Goal: Task Accomplishment & Management: Manage account settings

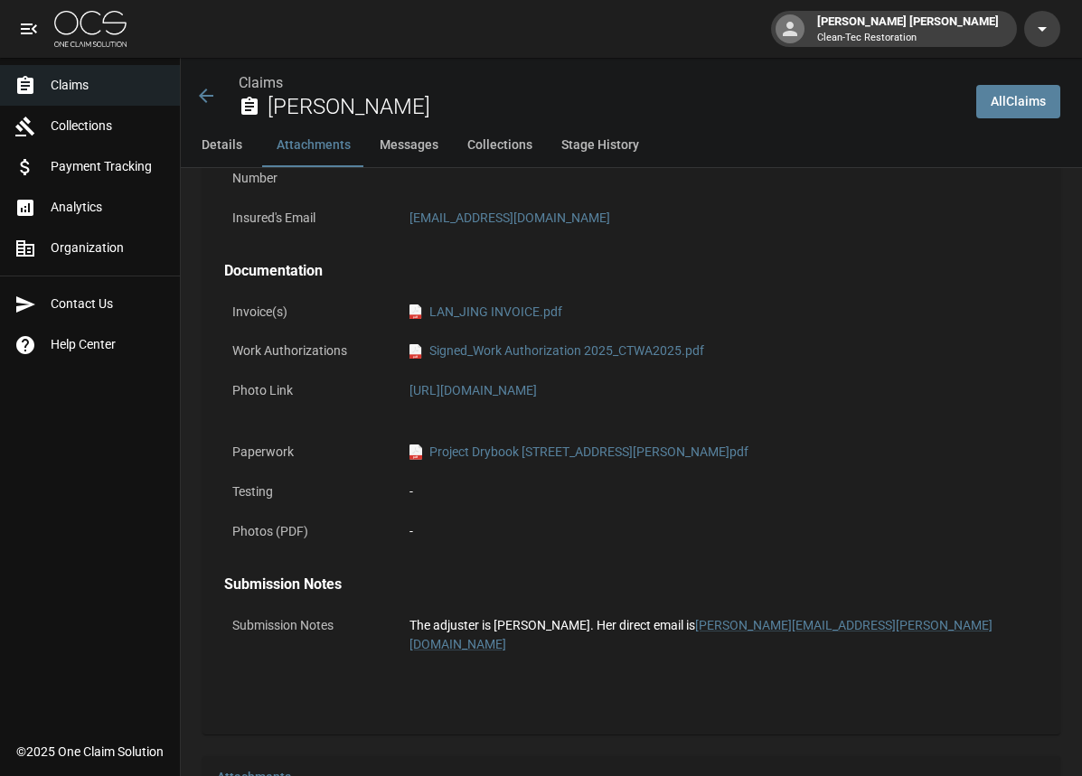
scroll to position [1040, 0]
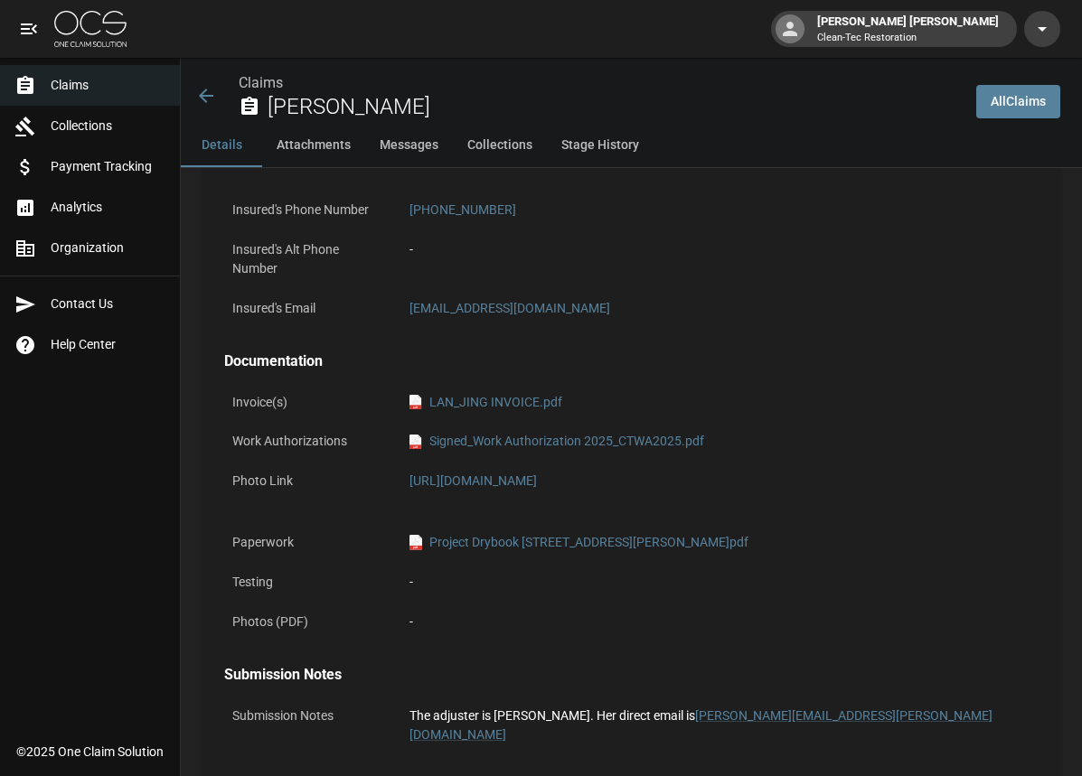
click at [203, 99] on icon at bounding box center [206, 96] width 14 height 14
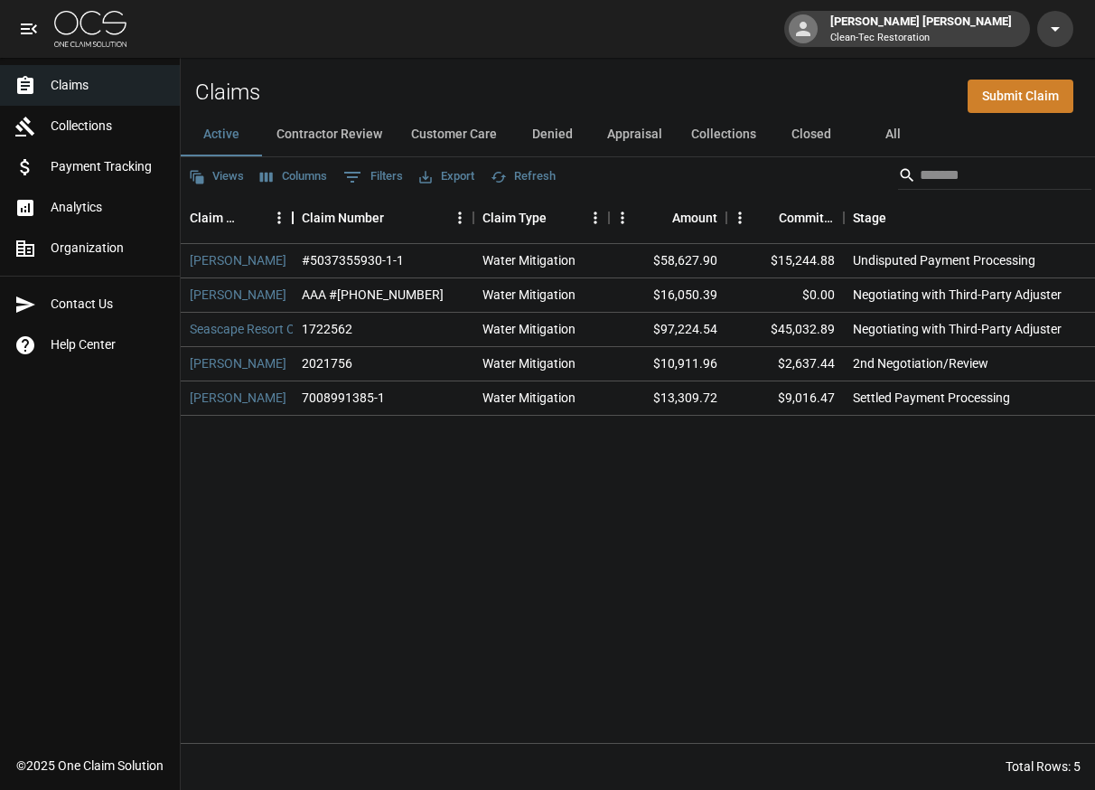
drag, startPoint x: 408, startPoint y: 219, endPoint x: 294, endPoint y: 215, distance: 113.9
click at [294, 215] on div "Claim Name" at bounding box center [293, 217] width 22 height 51
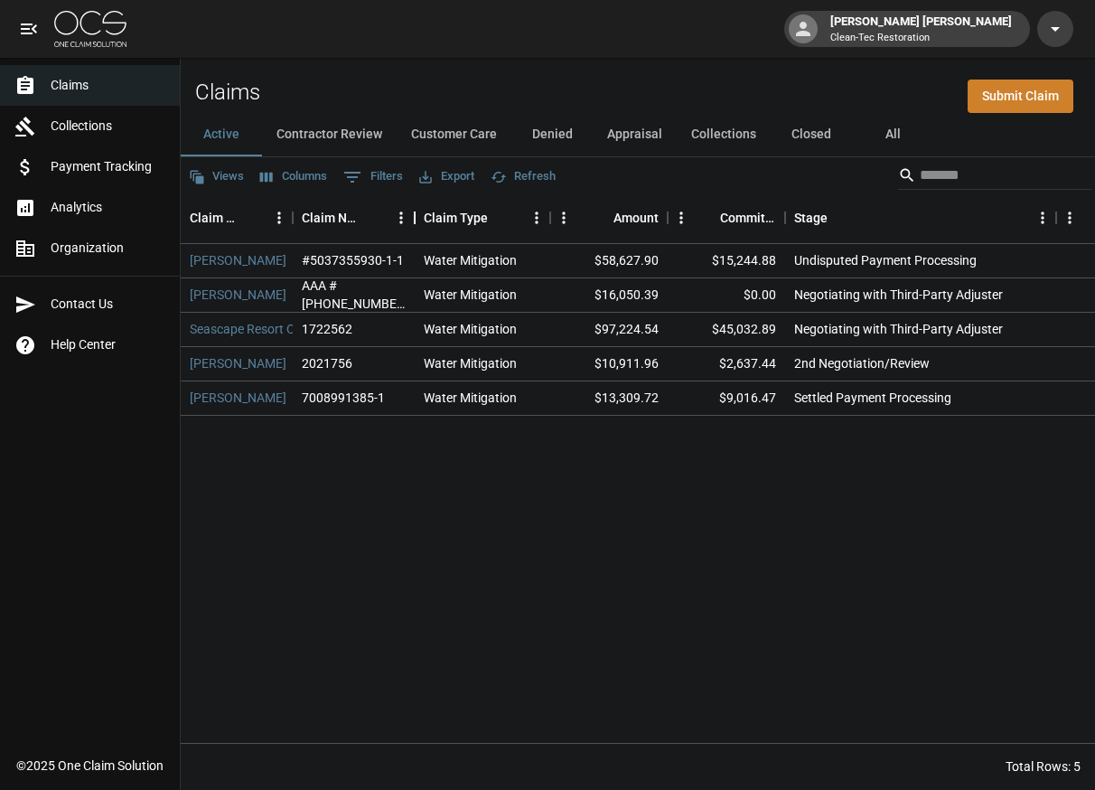
drag, startPoint x: 475, startPoint y: 220, endPoint x: 416, endPoint y: 218, distance: 59.7
click at [416, 218] on div "Claim Number" at bounding box center [415, 217] width 22 height 51
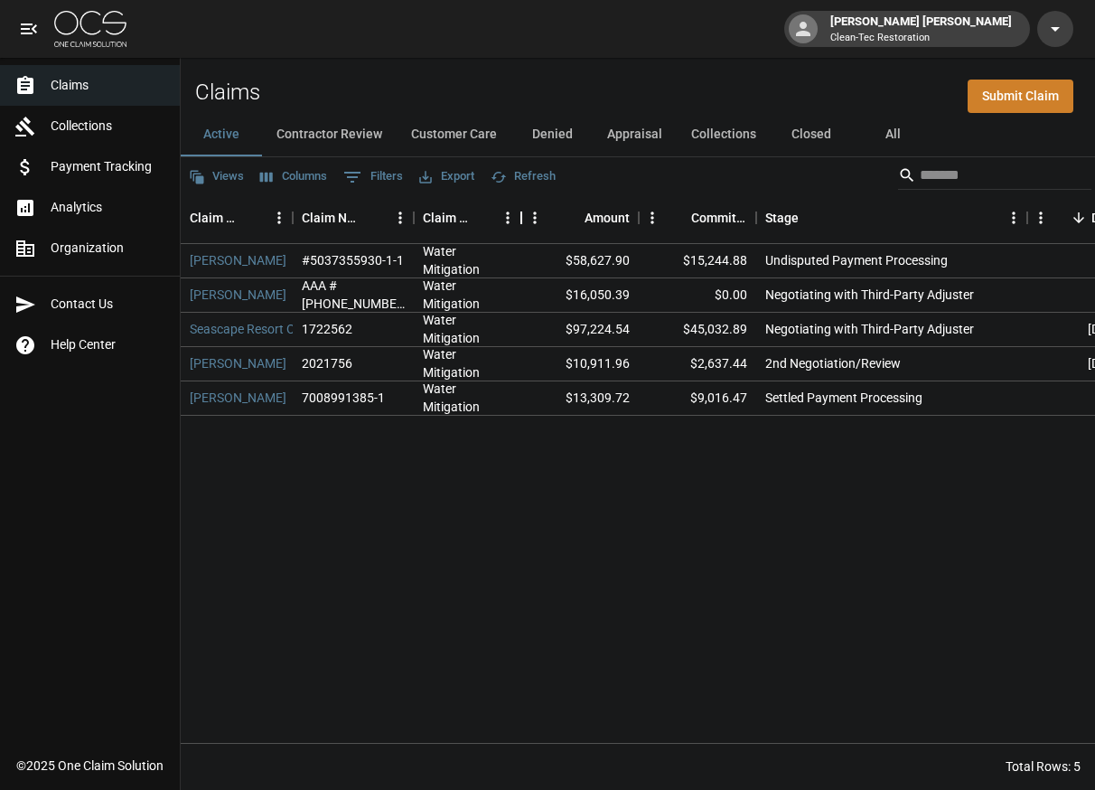
drag, startPoint x: 547, startPoint y: 217, endPoint x: 520, endPoint y: 214, distance: 27.2
click at [520, 214] on div "Claim Type" at bounding box center [522, 217] width 22 height 51
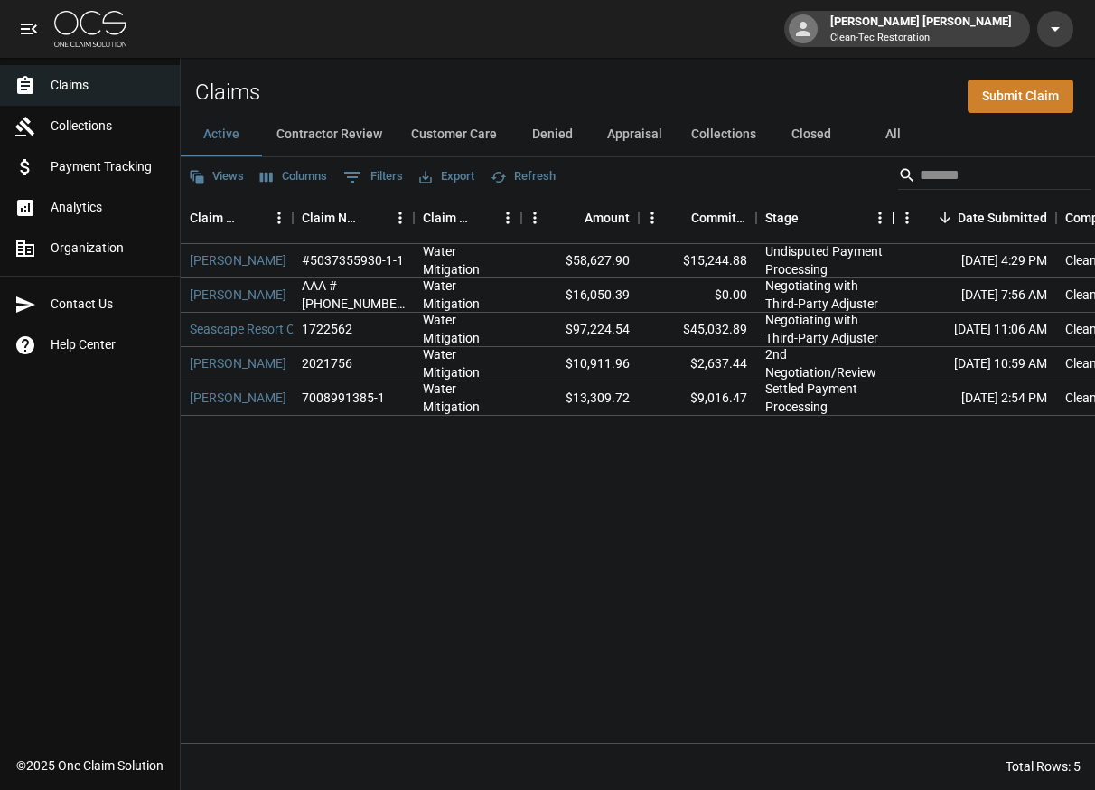
drag, startPoint x: 1028, startPoint y: 216, endPoint x: 895, endPoint y: 218, distance: 133.7
click at [895, 218] on div "Stage" at bounding box center [894, 217] width 22 height 51
drag, startPoint x: 880, startPoint y: 217, endPoint x: 900, endPoint y: 217, distance: 19.9
click at [900, 217] on div "Stage" at bounding box center [900, 217] width 22 height 51
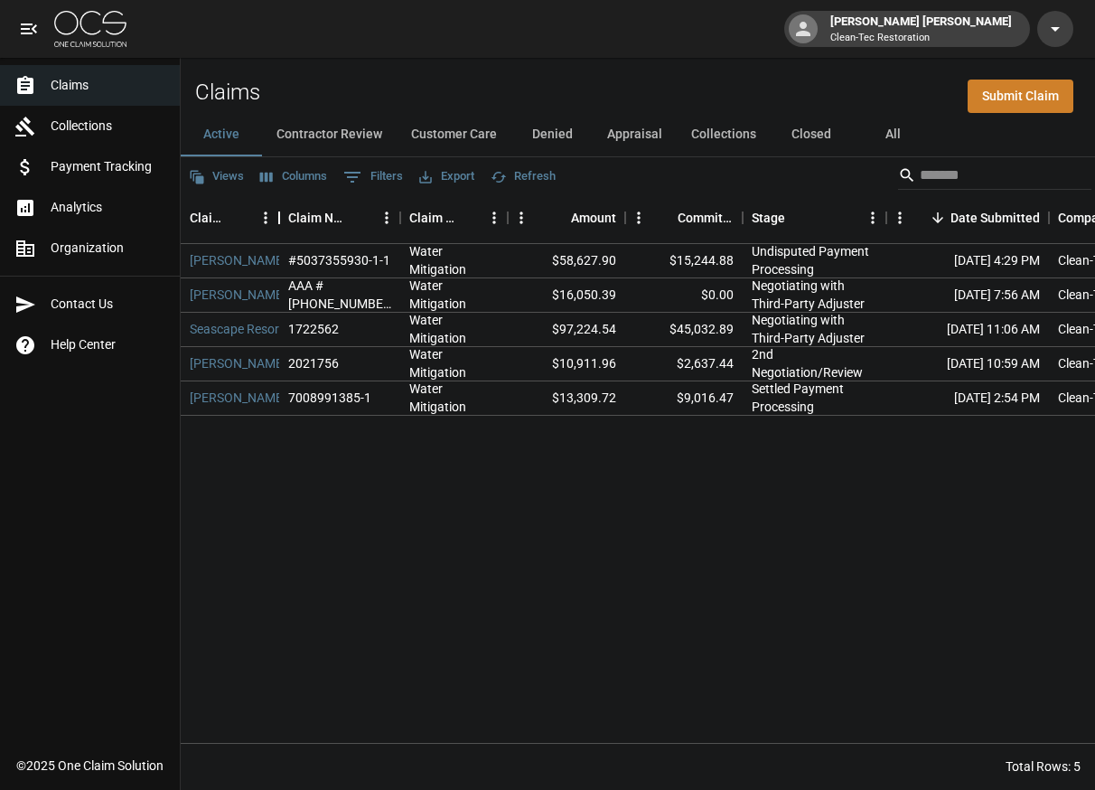
drag, startPoint x: 290, startPoint y: 215, endPoint x: 276, endPoint y: 214, distance: 13.6
click at [276, 214] on div "Claim Name" at bounding box center [279, 217] width 22 height 51
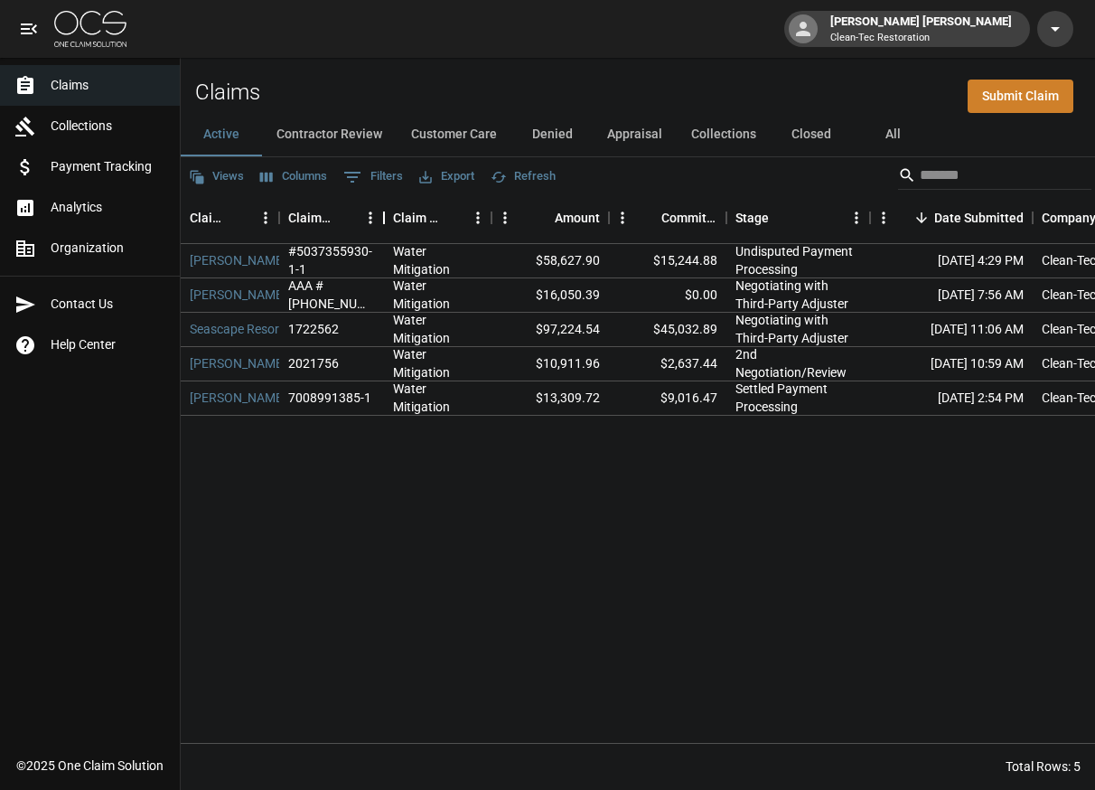
drag, startPoint x: 396, startPoint y: 220, endPoint x: 380, endPoint y: 219, distance: 16.3
click at [380, 219] on div "Claim Number" at bounding box center [384, 217] width 22 height 51
drag, startPoint x: 871, startPoint y: 217, endPoint x: 859, endPoint y: 217, distance: 11.7
click at [859, 217] on div "Stage" at bounding box center [859, 217] width 22 height 51
click at [358, 151] on button "Contractor Review" at bounding box center [329, 134] width 135 height 43
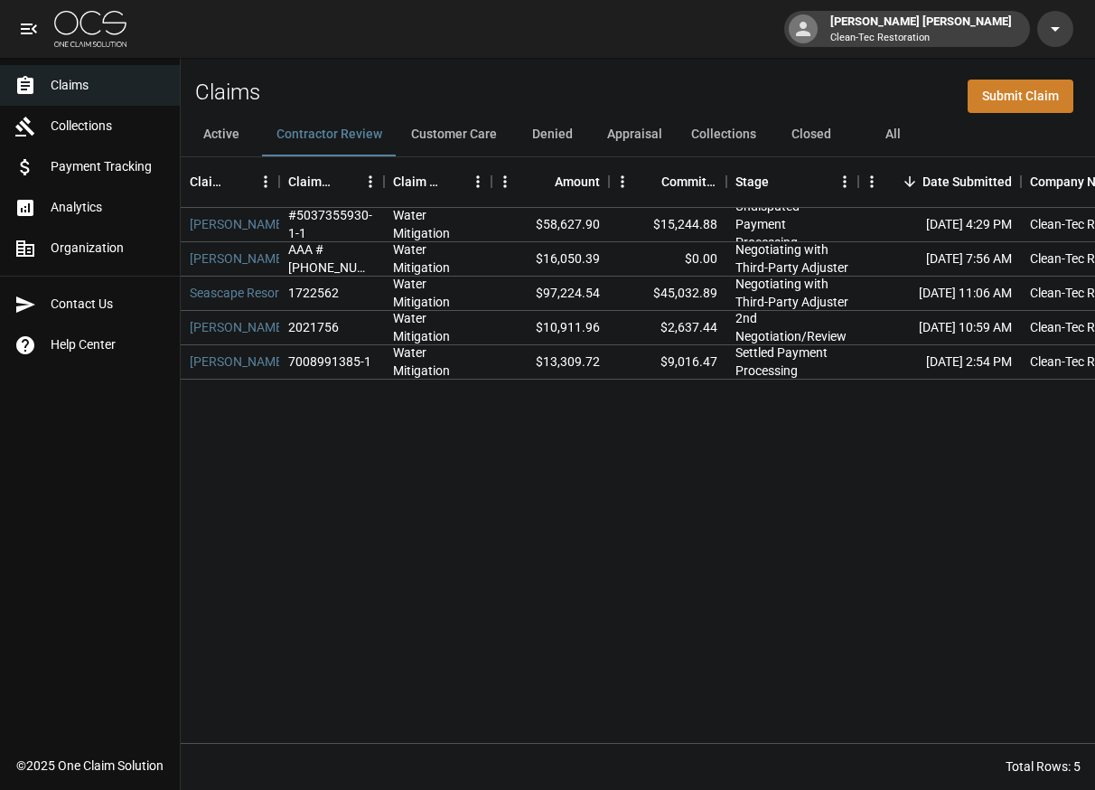
click at [361, 138] on button "Contractor Review" at bounding box center [329, 134] width 135 height 43
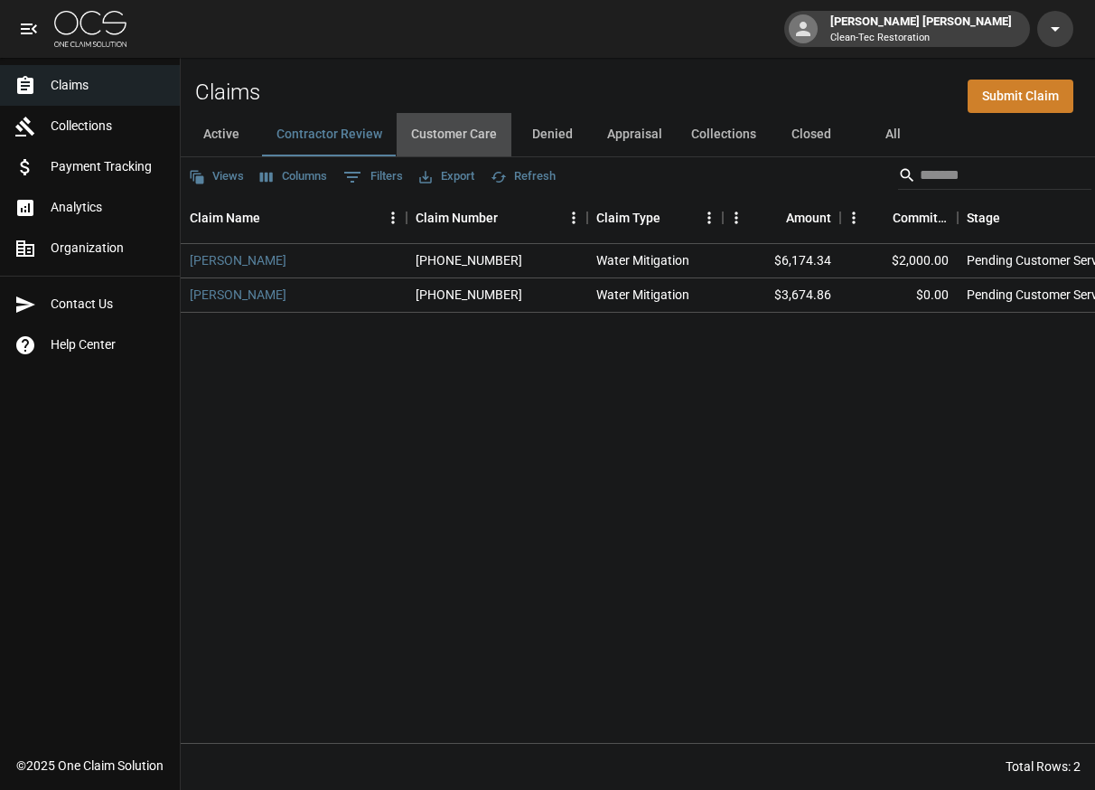
click at [445, 138] on button "Customer Care" at bounding box center [454, 134] width 115 height 43
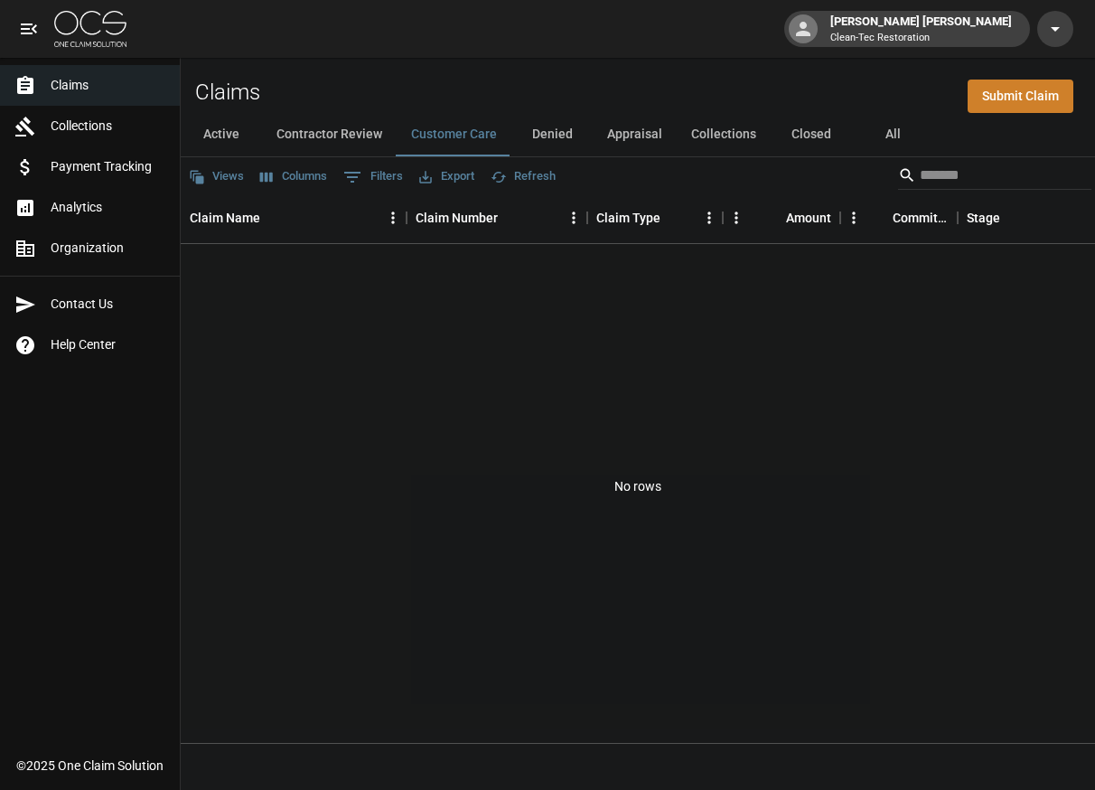
click at [536, 136] on button "Denied" at bounding box center [551, 134] width 81 height 43
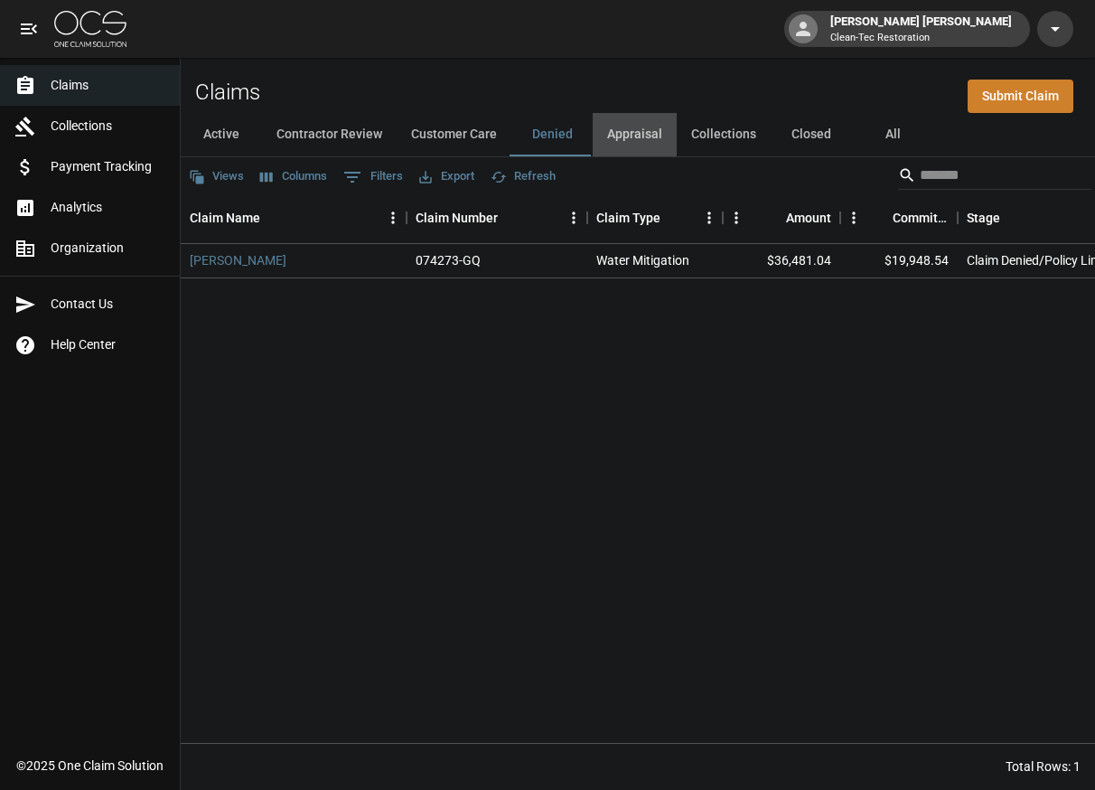
click at [631, 136] on button "Appraisal" at bounding box center [635, 134] width 84 height 43
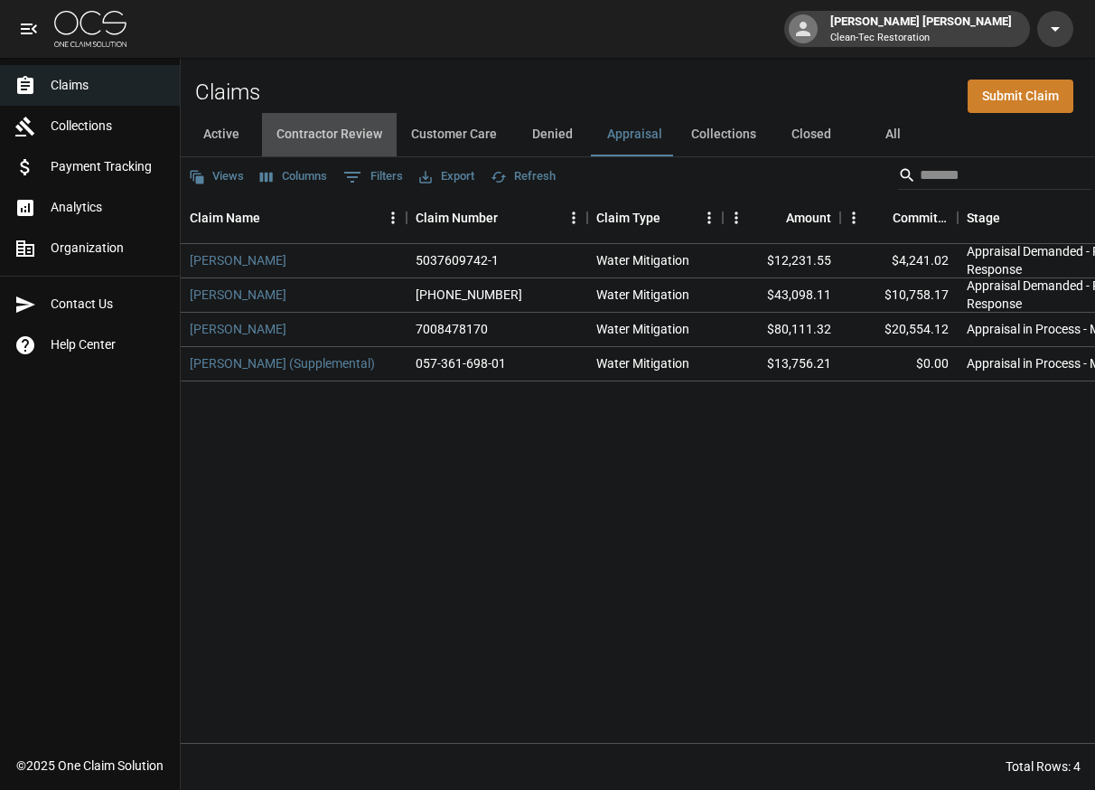
click at [380, 136] on button "Contractor Review" at bounding box center [329, 134] width 135 height 43
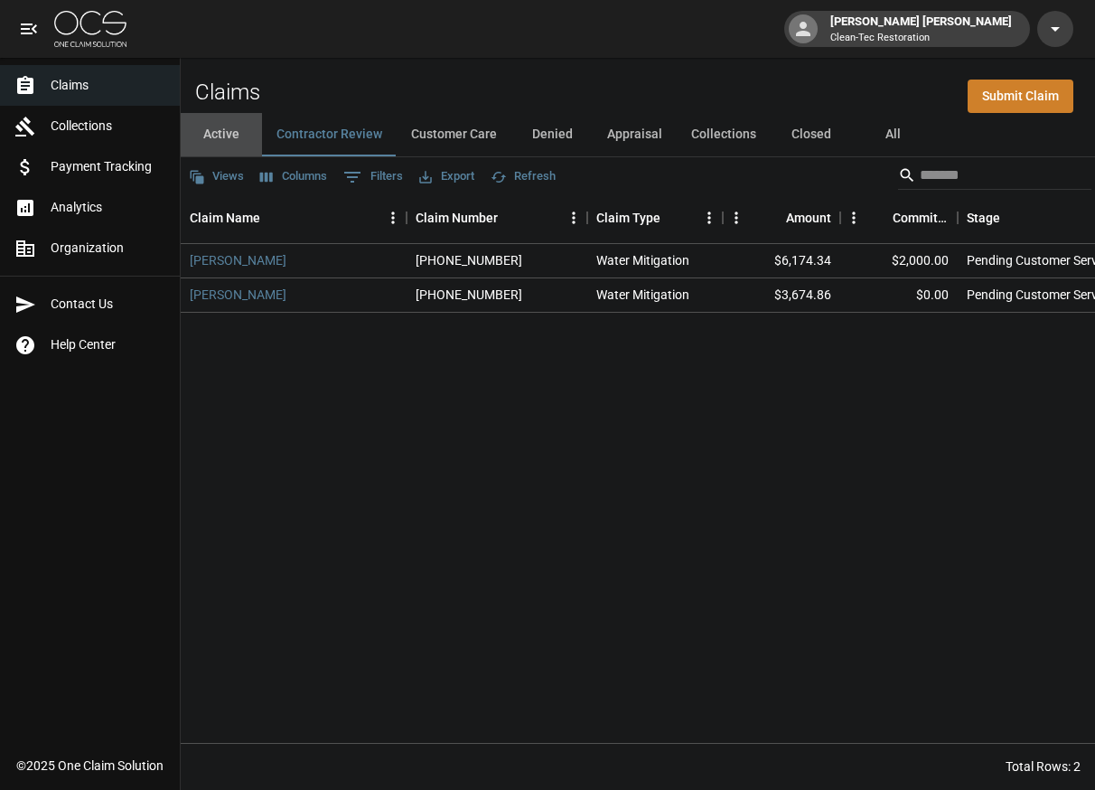
click at [245, 138] on button "Active" at bounding box center [221, 134] width 81 height 43
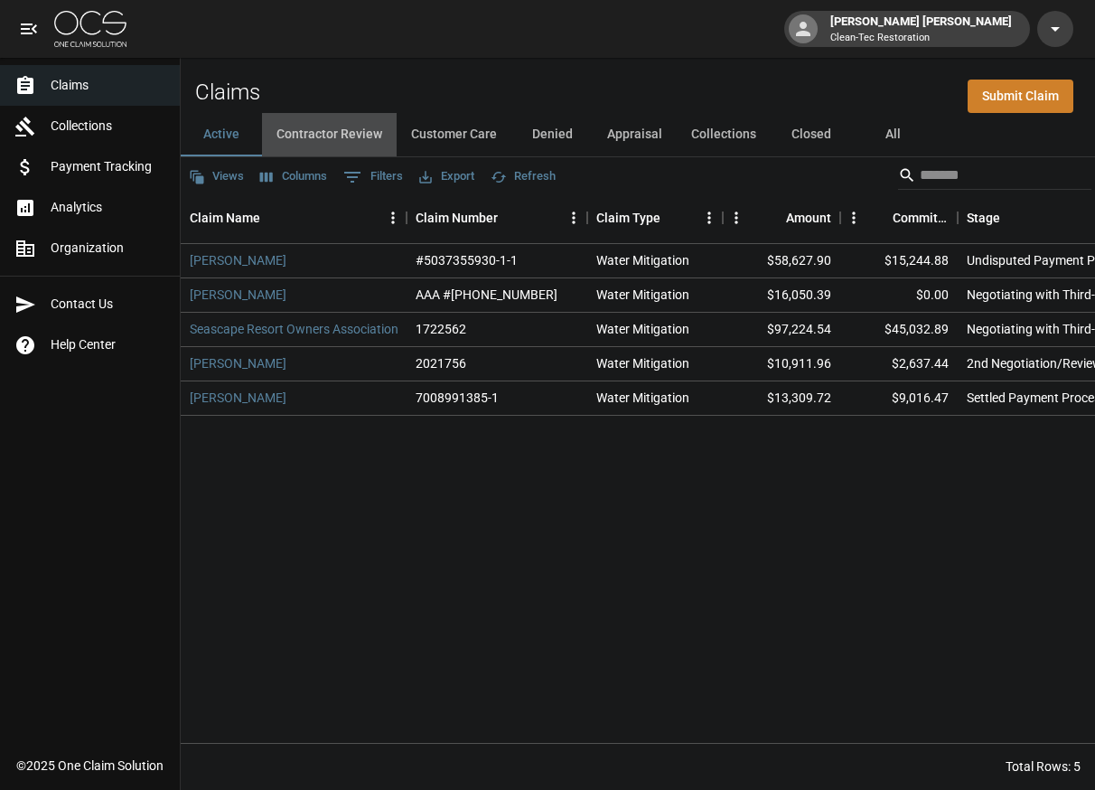
click at [325, 135] on button "Contractor Review" at bounding box center [329, 134] width 135 height 43
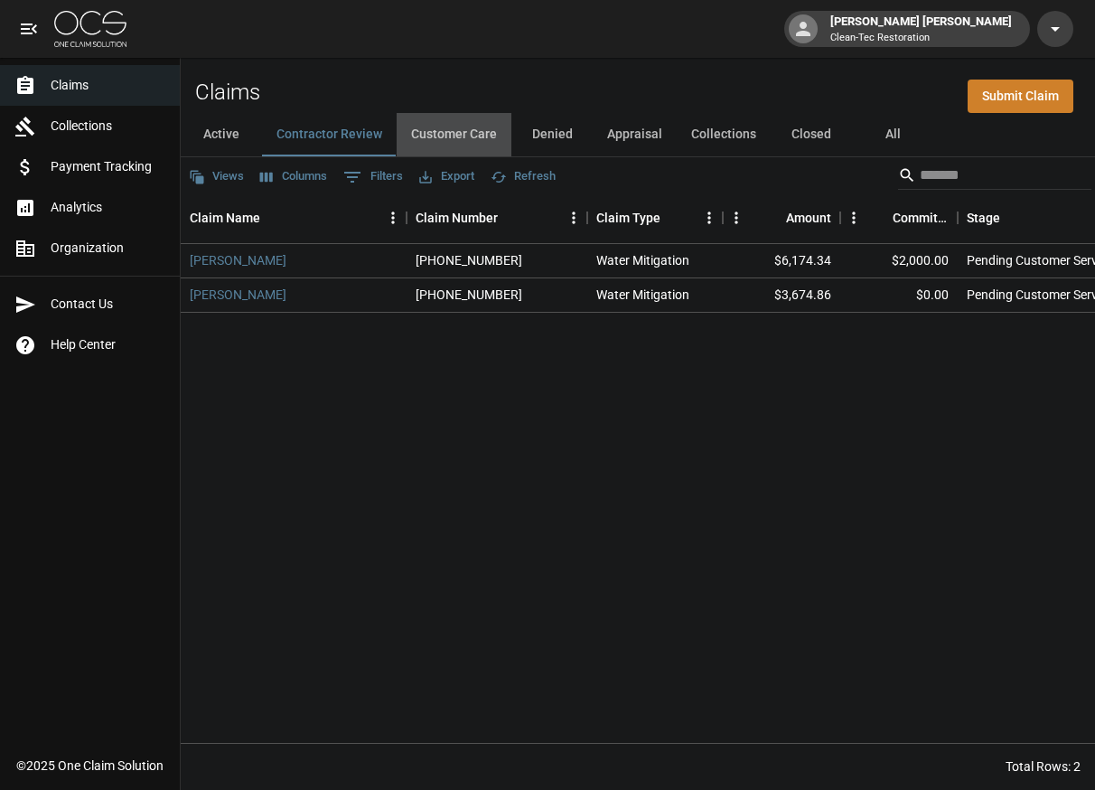
click at [457, 135] on button "Customer Care" at bounding box center [454, 134] width 115 height 43
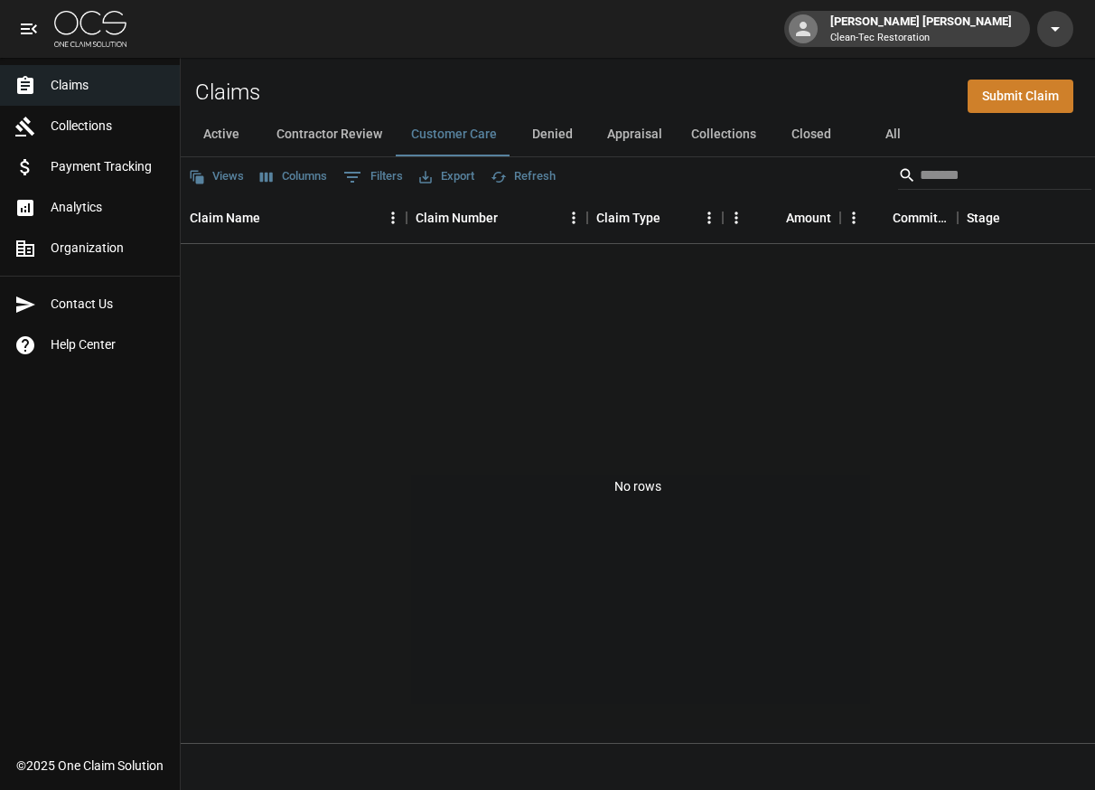
click at [801, 144] on button "Closed" at bounding box center [811, 134] width 81 height 43
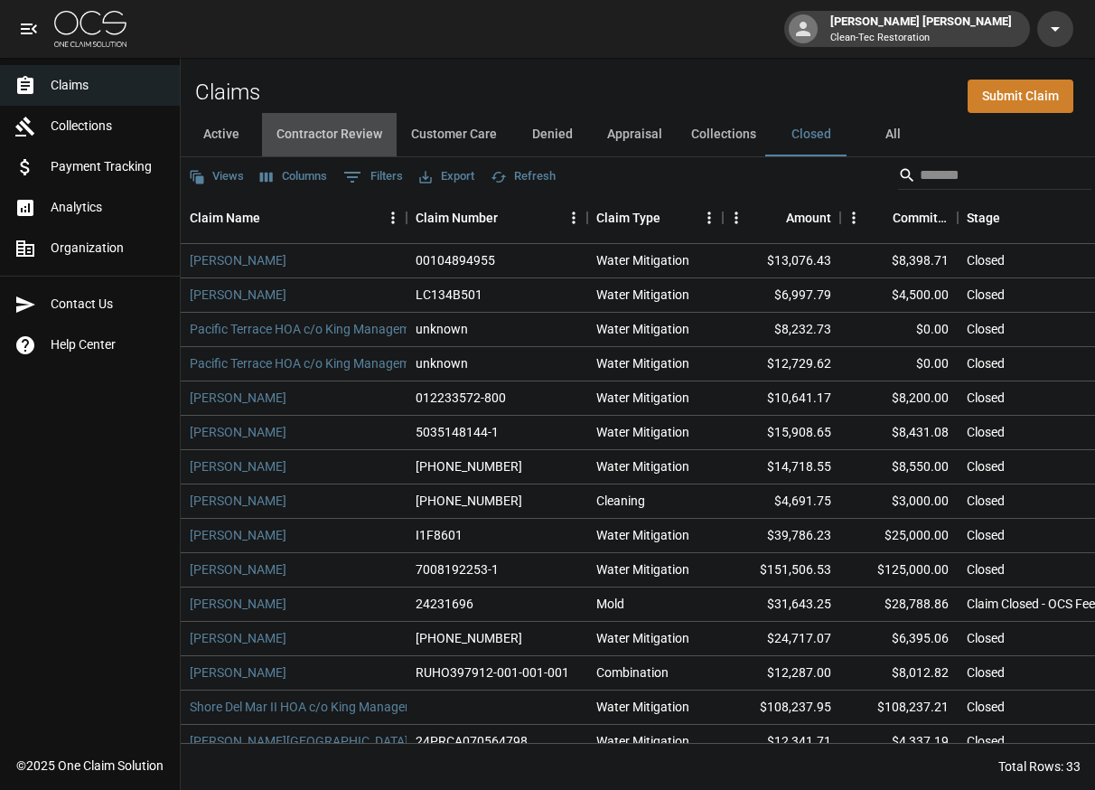
click at [372, 131] on button "Contractor Review" at bounding box center [329, 134] width 135 height 43
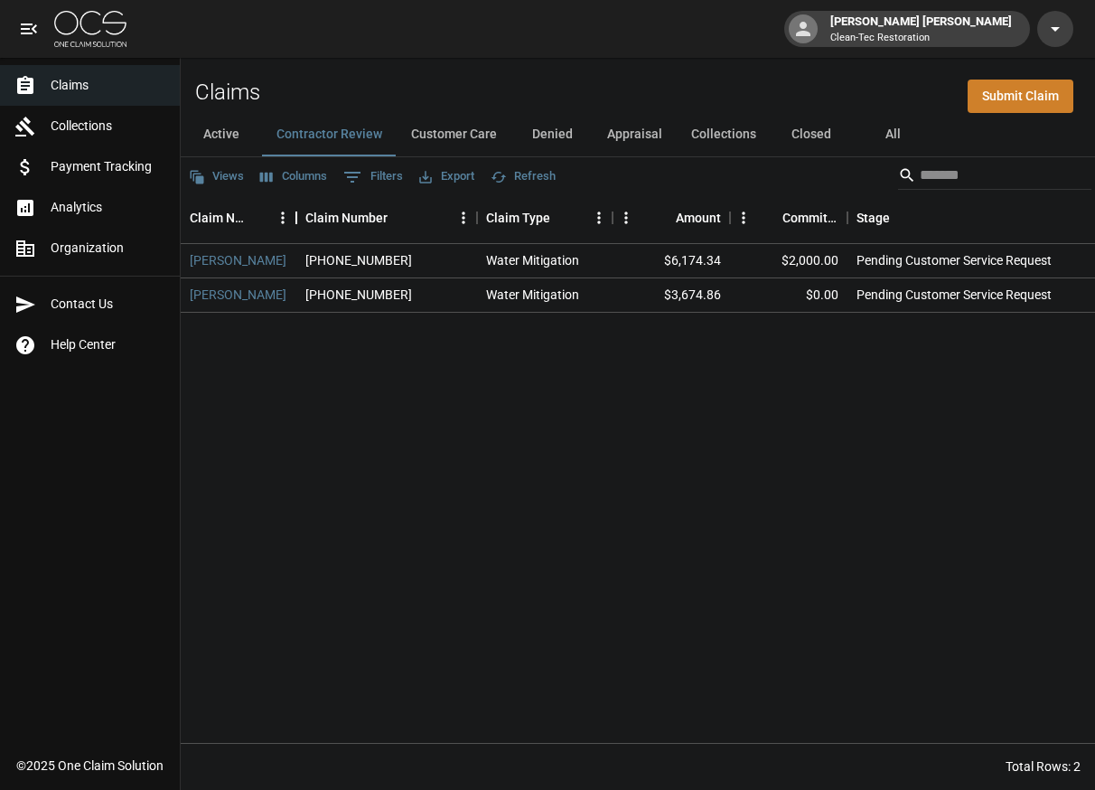
drag, startPoint x: 409, startPoint y: 221, endPoint x: 365, endPoint y: 214, distance: 44.9
click at [300, 211] on div "Claim Name" at bounding box center [297, 217] width 22 height 51
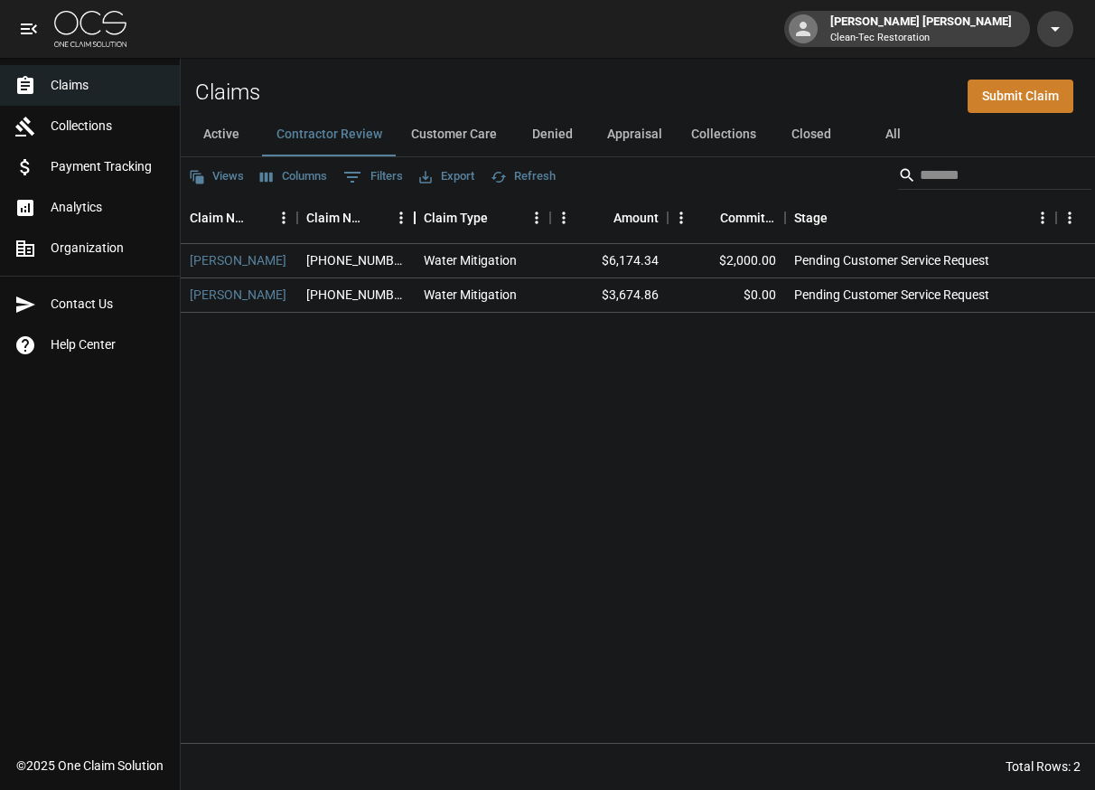
drag, startPoint x: 478, startPoint y: 225, endPoint x: 415, endPoint y: 220, distance: 63.4
click at [415, 220] on div "Claim Number" at bounding box center [415, 217] width 22 height 51
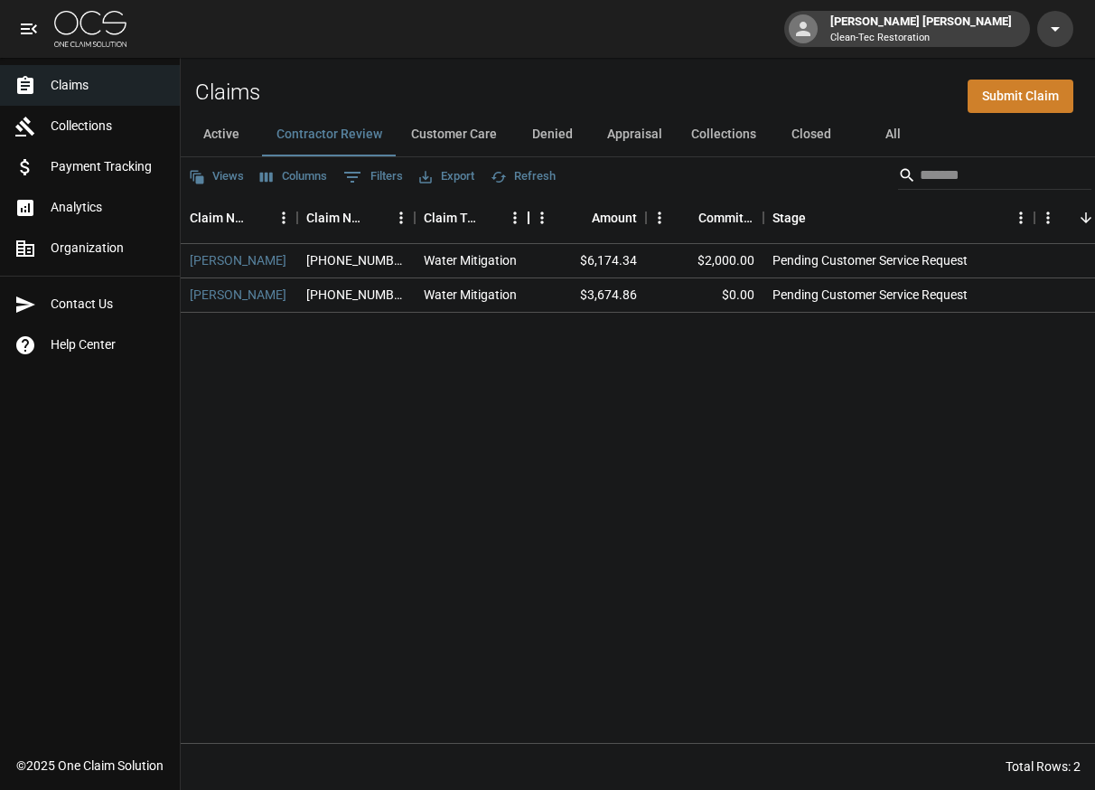
drag, startPoint x: 550, startPoint y: 220, endPoint x: 529, endPoint y: 220, distance: 21.7
click at [529, 220] on div "Claim Type" at bounding box center [529, 217] width 22 height 51
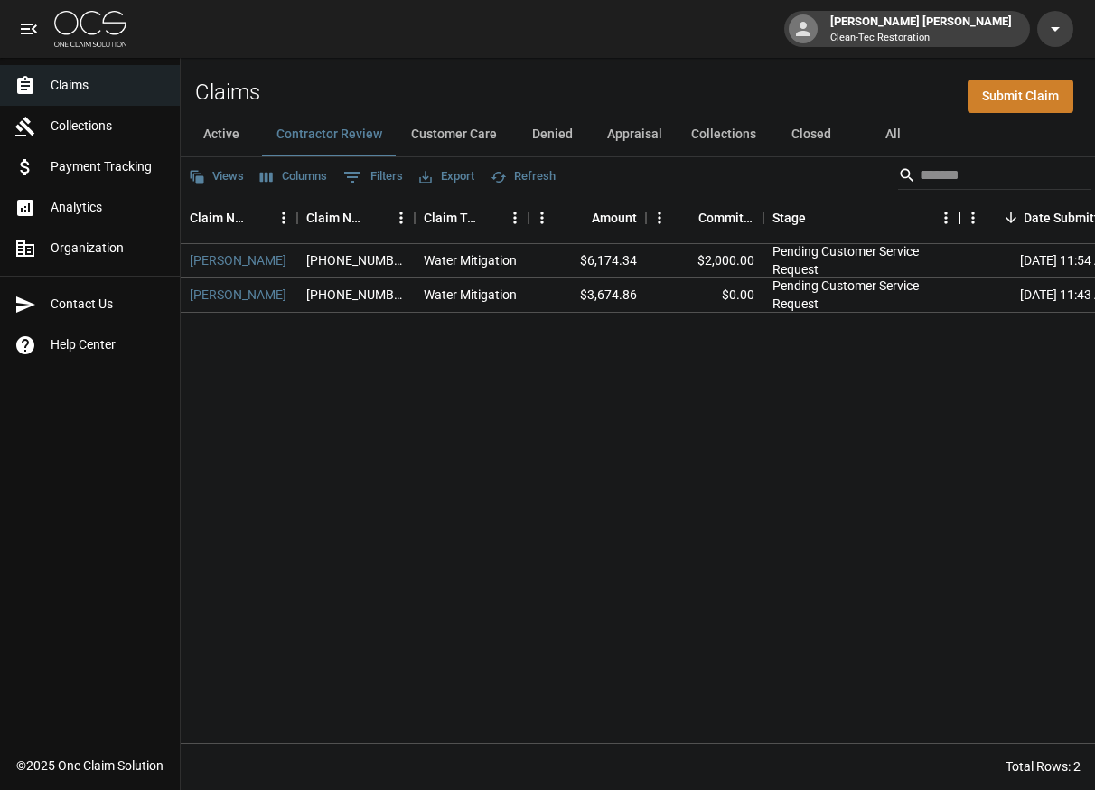
drag, startPoint x: 1034, startPoint y: 223, endPoint x: 959, endPoint y: 224, distance: 75.0
click at [959, 224] on div "Stage" at bounding box center [960, 217] width 22 height 51
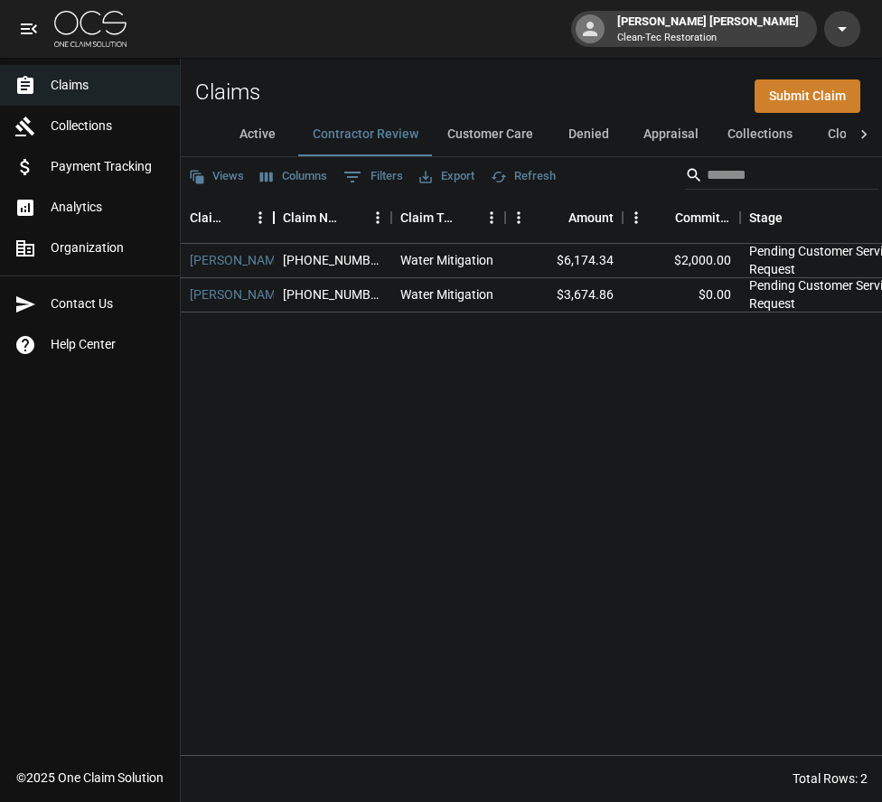
drag, startPoint x: 297, startPoint y: 223, endPoint x: 274, endPoint y: 221, distance: 23.6
click at [274, 221] on div "Claim Name" at bounding box center [274, 217] width 22 height 51
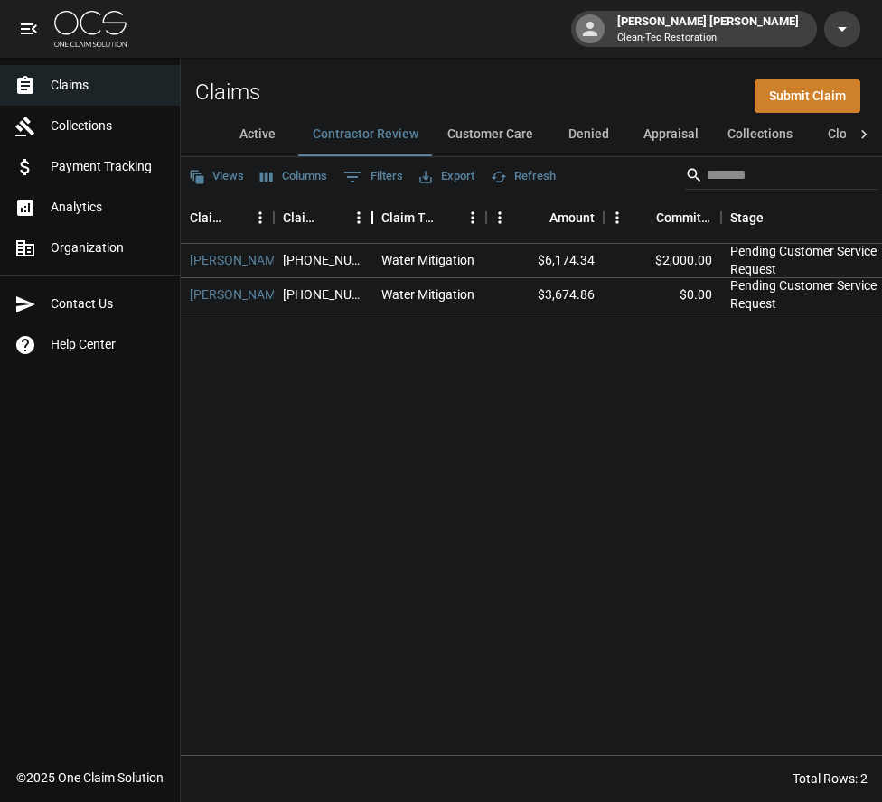
drag, startPoint x: 391, startPoint y: 217, endPoint x: 372, endPoint y: 216, distance: 19.0
click at [372, 216] on div "Claim Number" at bounding box center [372, 217] width 22 height 51
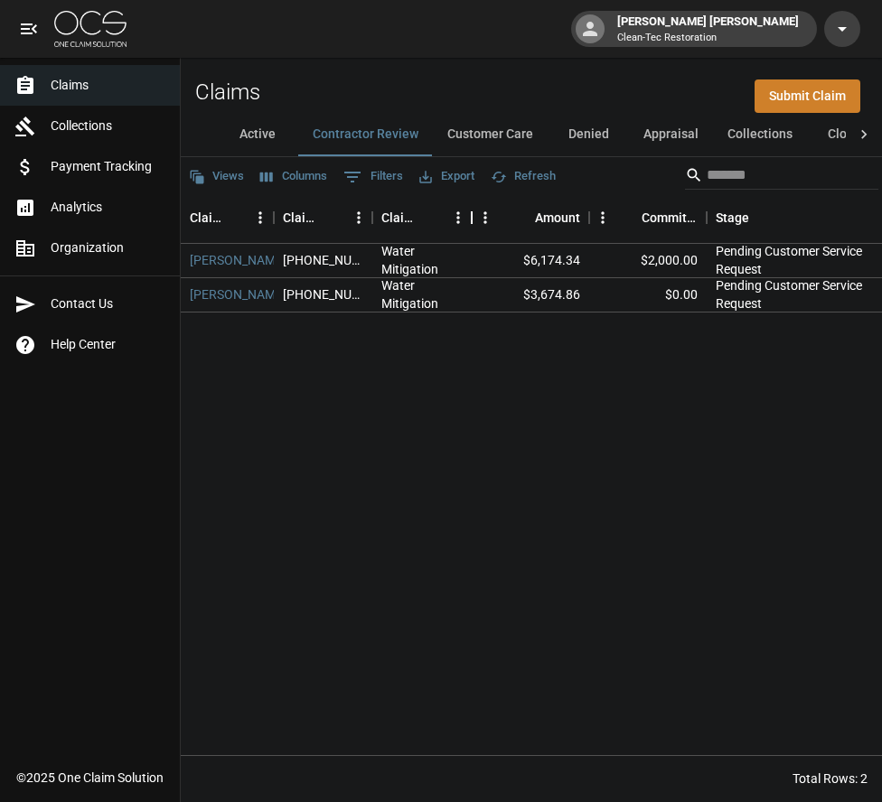
drag, startPoint x: 485, startPoint y: 217, endPoint x: 471, endPoint y: 217, distance: 14.5
click at [471, 217] on div "Claim Type" at bounding box center [472, 217] width 22 height 51
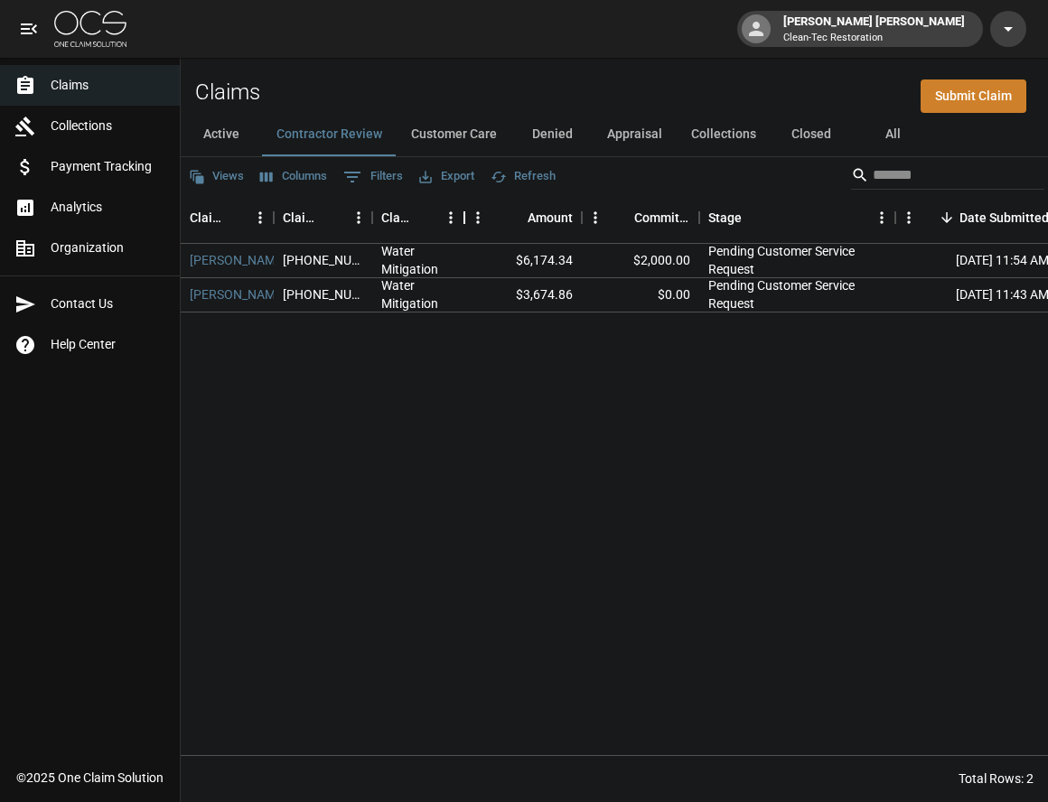
click at [467, 214] on div "Claim Type" at bounding box center [465, 217] width 22 height 51
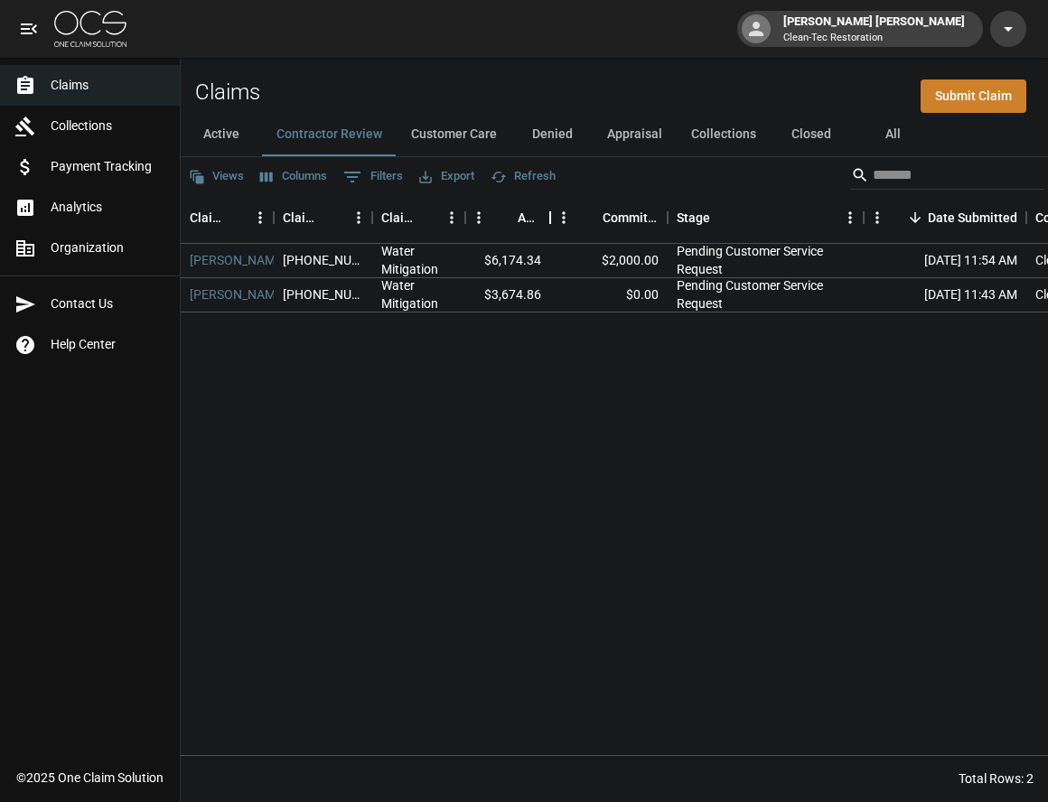
drag, startPoint x: 586, startPoint y: 218, endPoint x: 553, endPoint y: 219, distance: 32.5
click at [553, 219] on div "Amount" at bounding box center [550, 217] width 22 height 51
drag, startPoint x: 863, startPoint y: 221, endPoint x: 801, endPoint y: 224, distance: 61.5
click at [801, 224] on div "Stage" at bounding box center [803, 217] width 22 height 51
click at [495, 133] on button "Customer Care" at bounding box center [454, 134] width 115 height 43
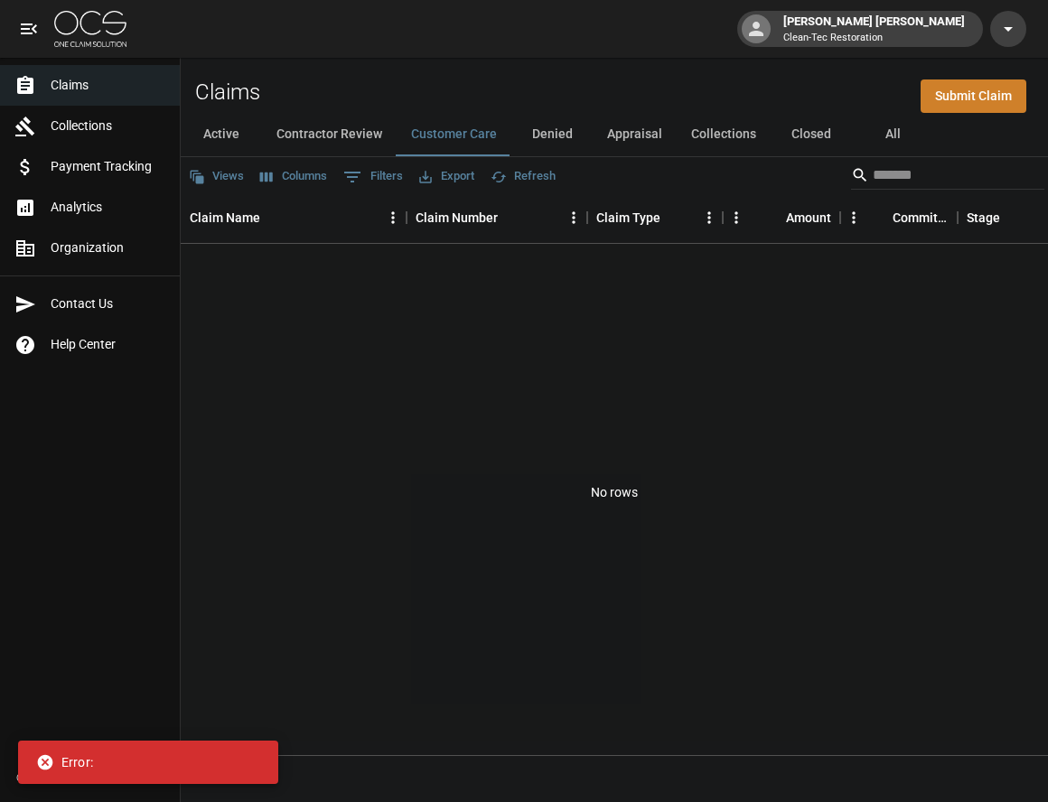
click at [477, 134] on button "Customer Care" at bounding box center [454, 134] width 115 height 43
click at [558, 140] on button "Denied" at bounding box center [551, 134] width 81 height 43
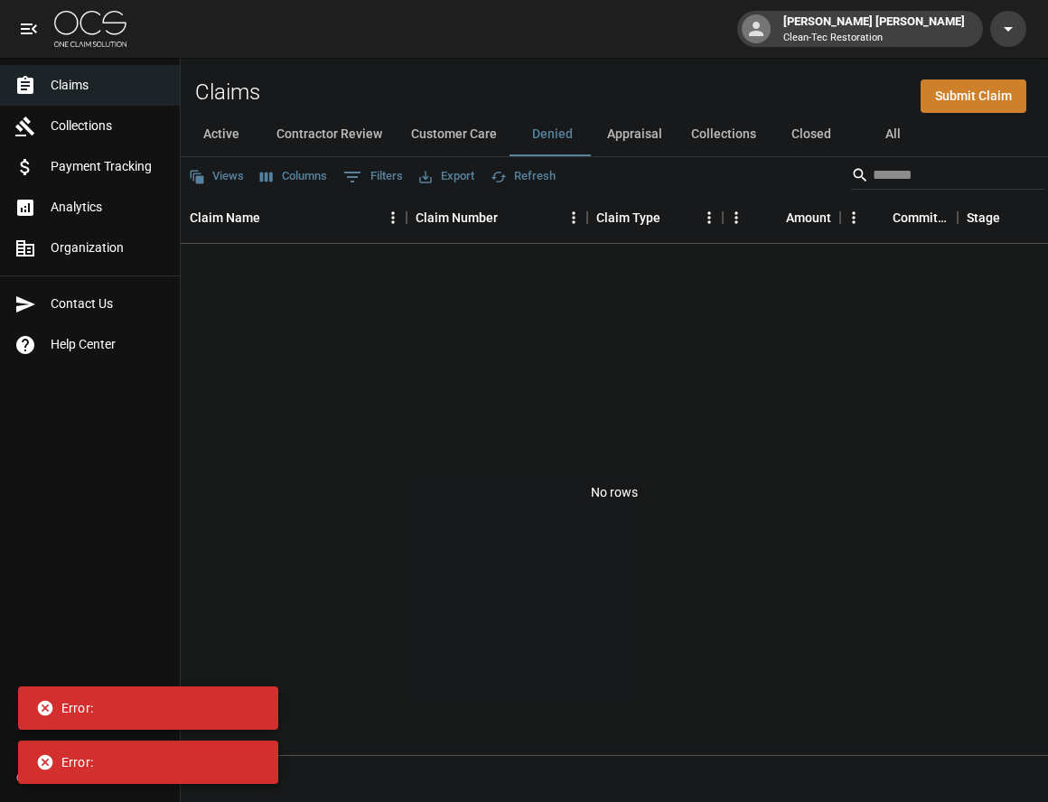
click at [621, 138] on button "Appraisal" at bounding box center [635, 134] width 84 height 43
click at [707, 136] on button "Collections" at bounding box center [724, 134] width 94 height 43
click at [803, 136] on button "Closed" at bounding box center [811, 134] width 81 height 43
click at [628, 135] on button "Appraisal" at bounding box center [635, 134] width 84 height 43
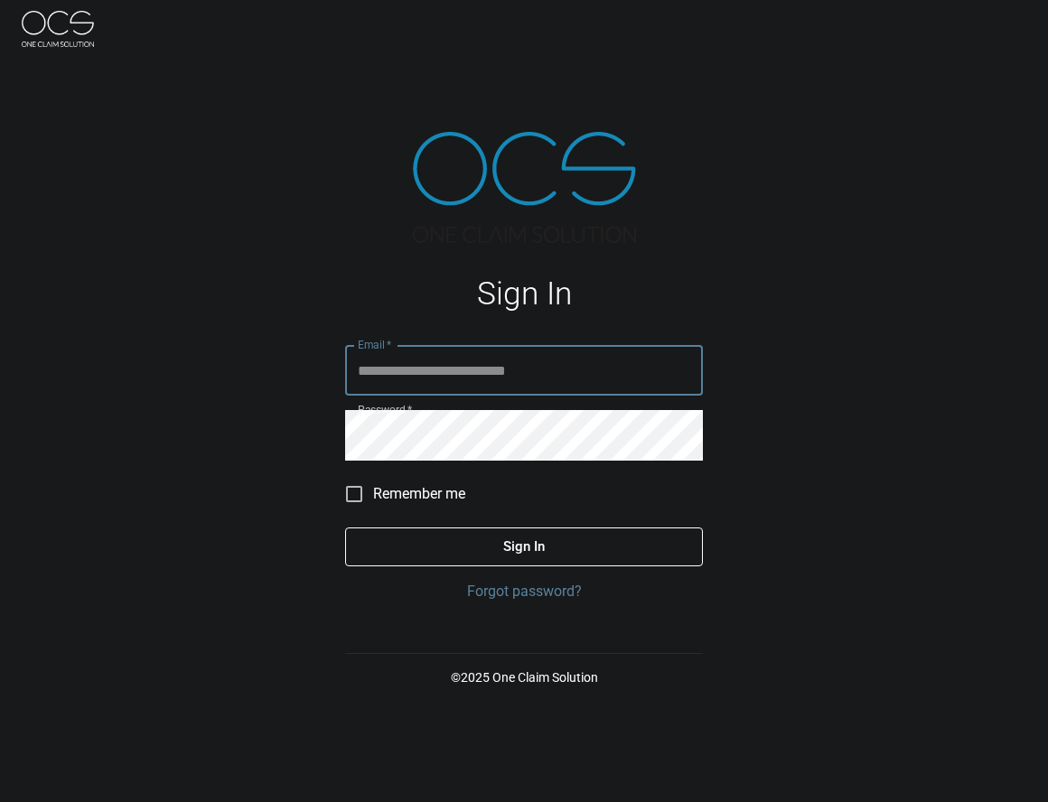
click at [398, 369] on input "Email   *" at bounding box center [524, 370] width 358 height 51
type input "**********"
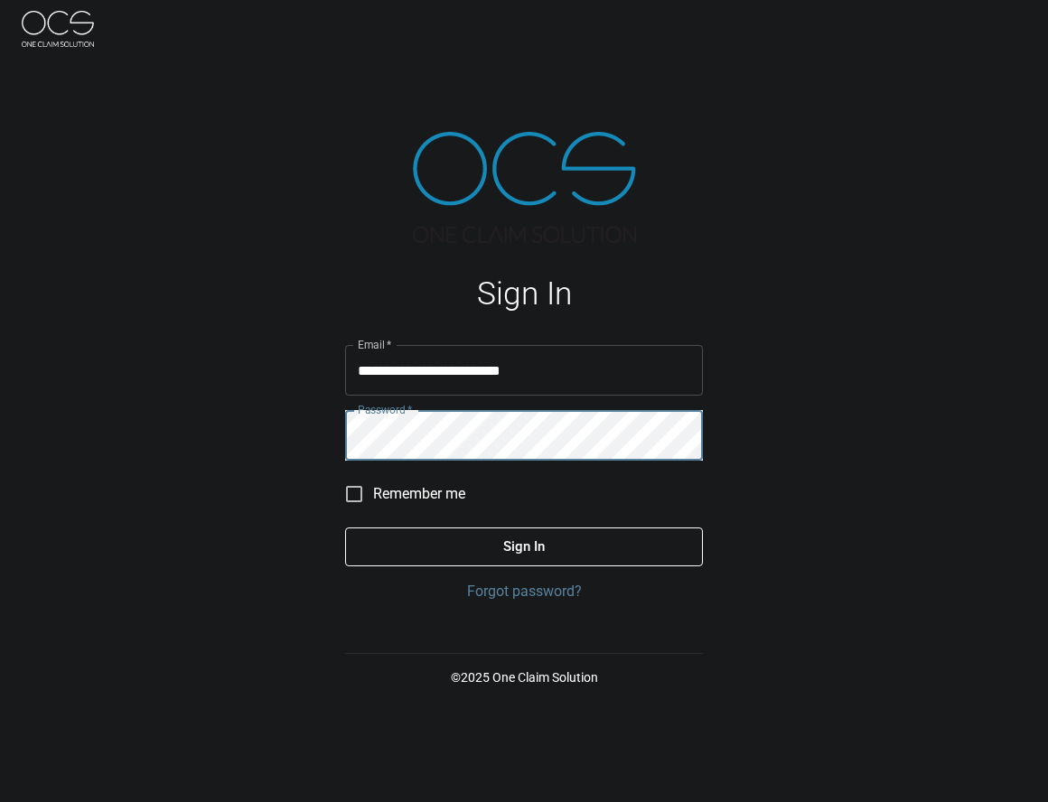
click at [345, 528] on button "Sign In" at bounding box center [524, 547] width 358 height 38
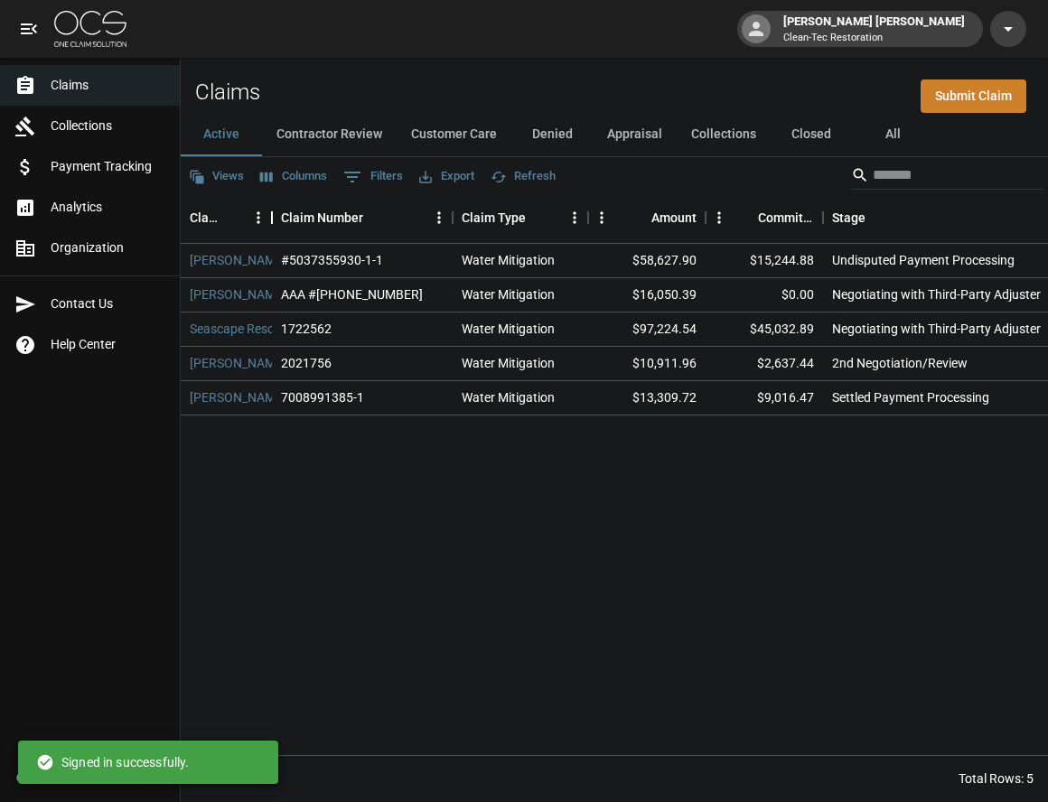
drag, startPoint x: 408, startPoint y: 219, endPoint x: 275, endPoint y: 222, distance: 133.8
click at [275, 222] on div "Claim Name" at bounding box center [272, 217] width 22 height 51
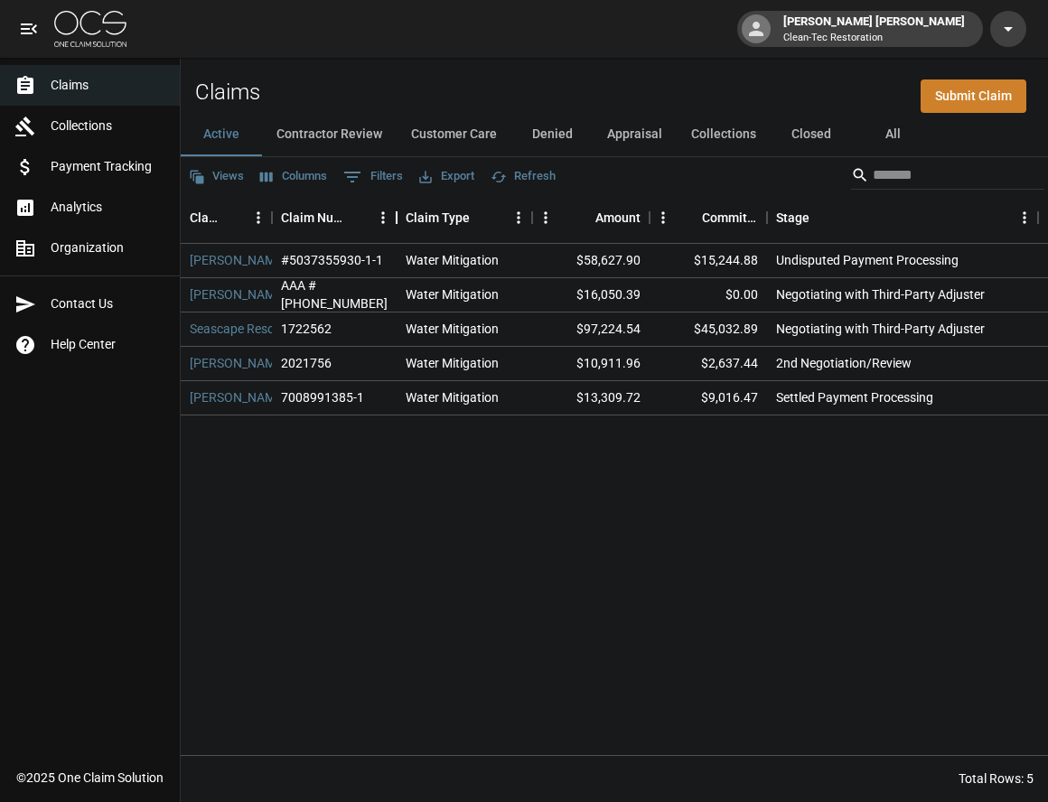
drag, startPoint x: 455, startPoint y: 223, endPoint x: 398, endPoint y: 222, distance: 56.0
click at [398, 222] on div "Claim Number" at bounding box center [397, 217] width 22 height 51
click at [363, 133] on button "Contractor Review" at bounding box center [329, 134] width 135 height 43
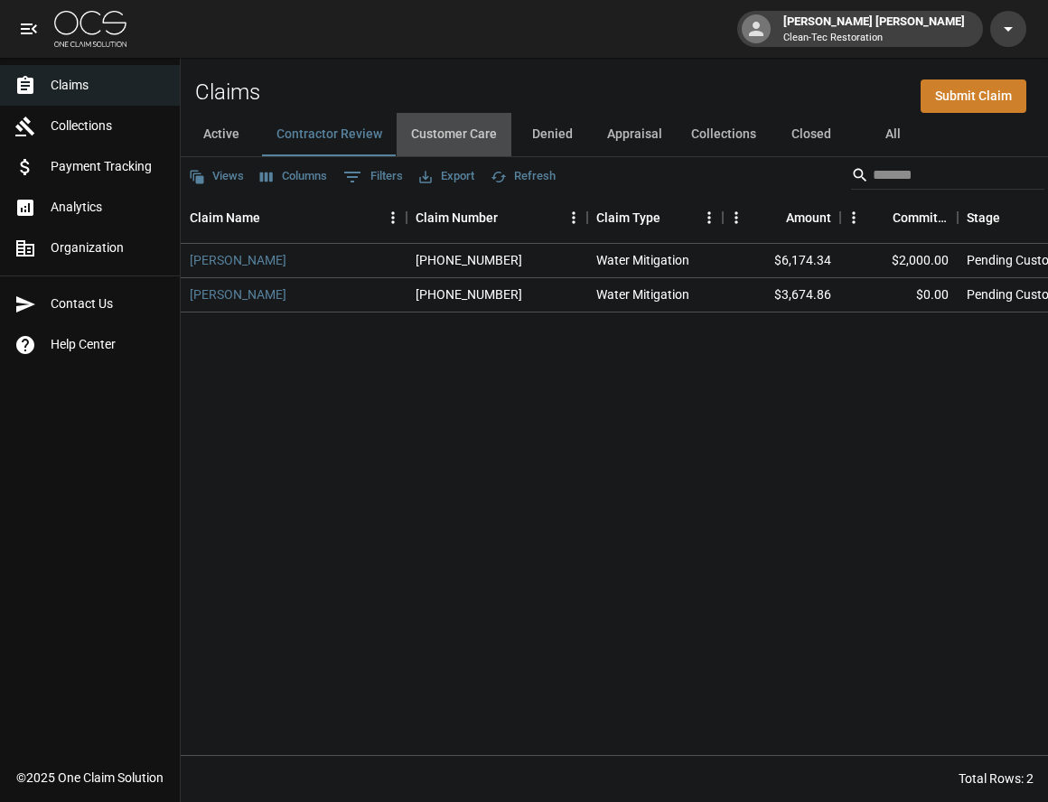
click at [449, 140] on button "Customer Care" at bounding box center [454, 134] width 115 height 43
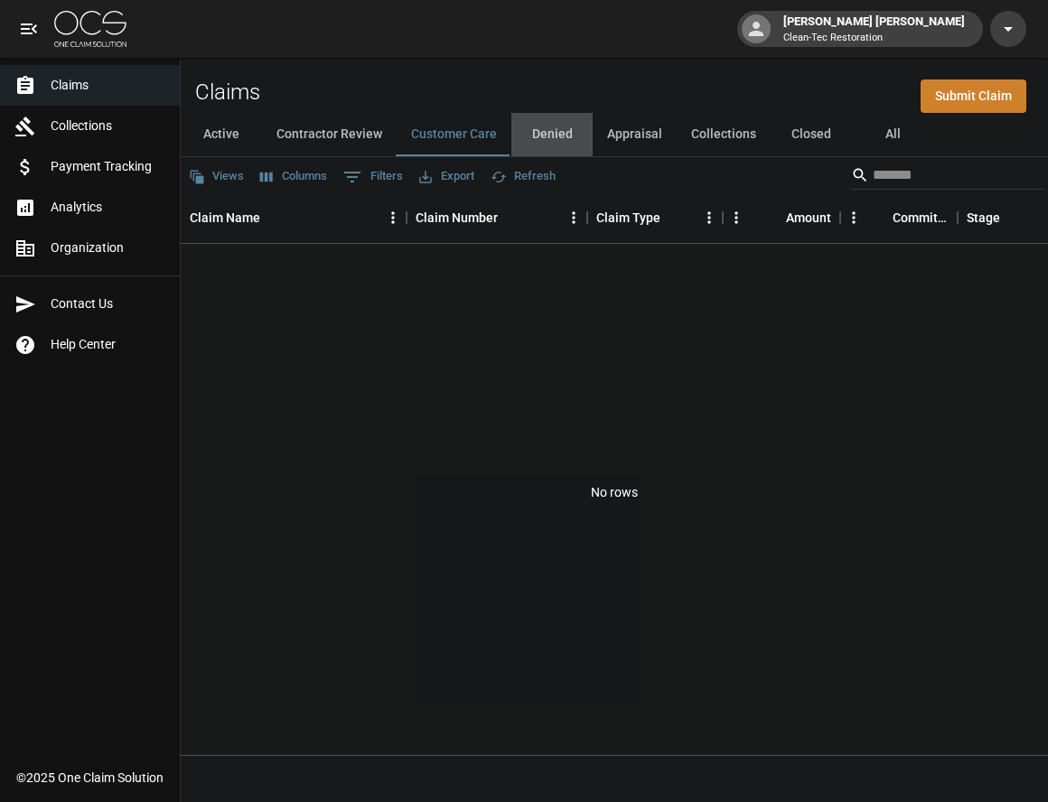
click at [548, 139] on button "Denied" at bounding box center [551, 134] width 81 height 43
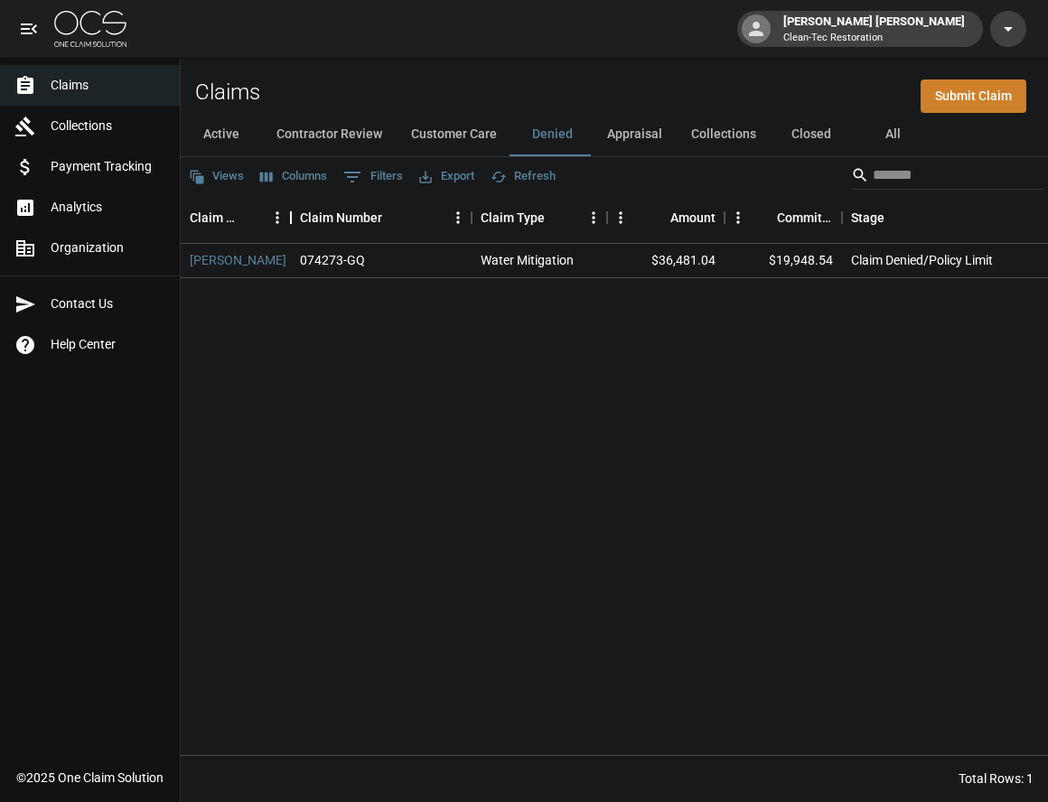
drag, startPoint x: 406, startPoint y: 214, endPoint x: 290, endPoint y: 213, distance: 115.7
click at [290, 213] on div "Claim Name" at bounding box center [291, 217] width 22 height 51
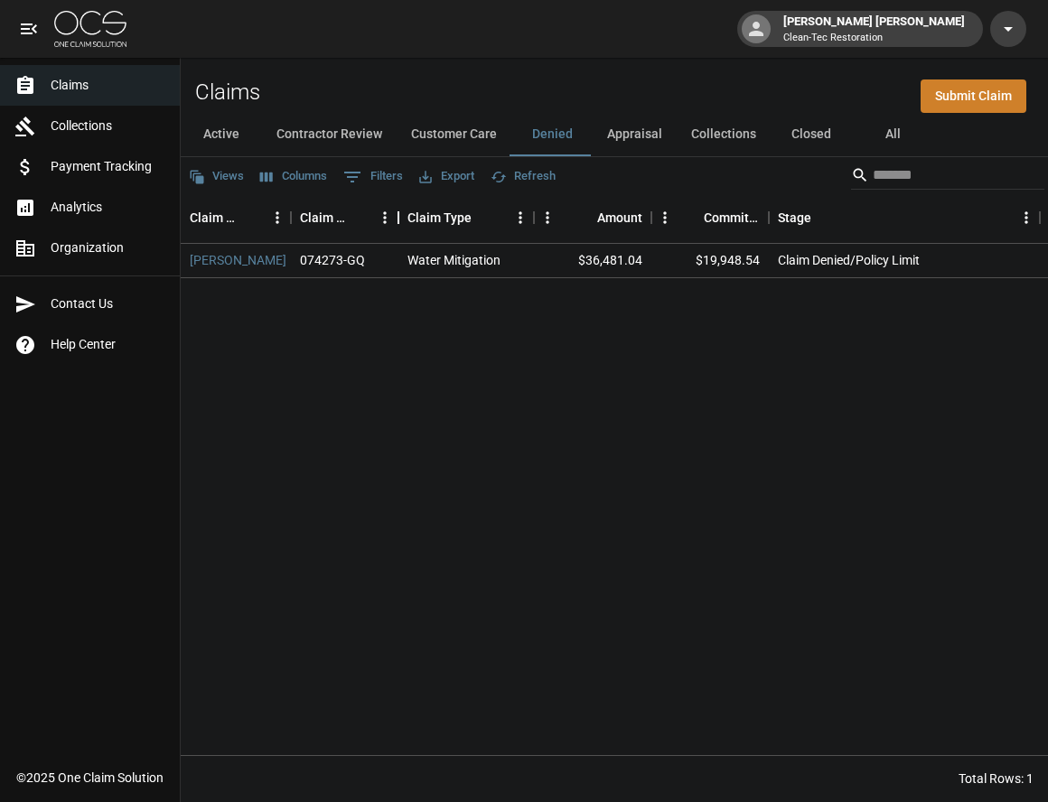
drag, startPoint x: 473, startPoint y: 210, endPoint x: 400, endPoint y: 211, distance: 73.2
click at [400, 211] on div "Claim Number" at bounding box center [399, 217] width 22 height 51
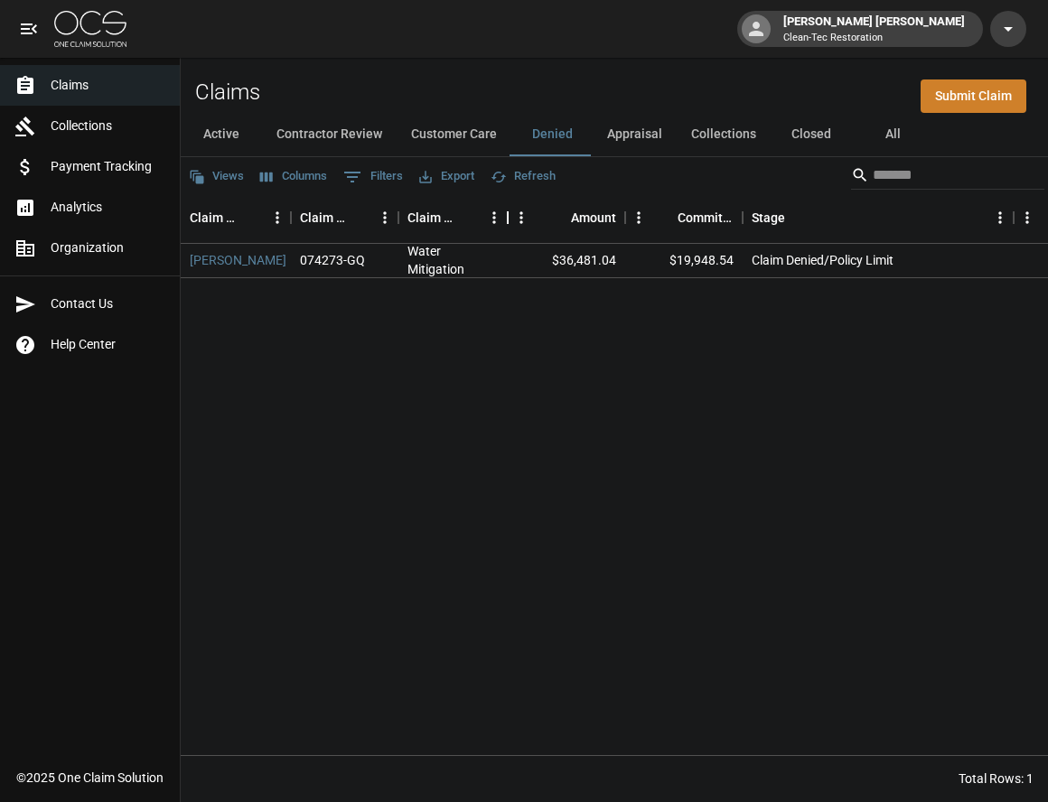
drag, startPoint x: 534, startPoint y: 220, endPoint x: 508, endPoint y: 220, distance: 26.2
click at [508, 220] on div "Claim Type" at bounding box center [508, 217] width 22 height 51
drag, startPoint x: 1013, startPoint y: 220, endPoint x: 843, endPoint y: 213, distance: 170.0
click at [843, 213] on div "Stage" at bounding box center [844, 217] width 22 height 51
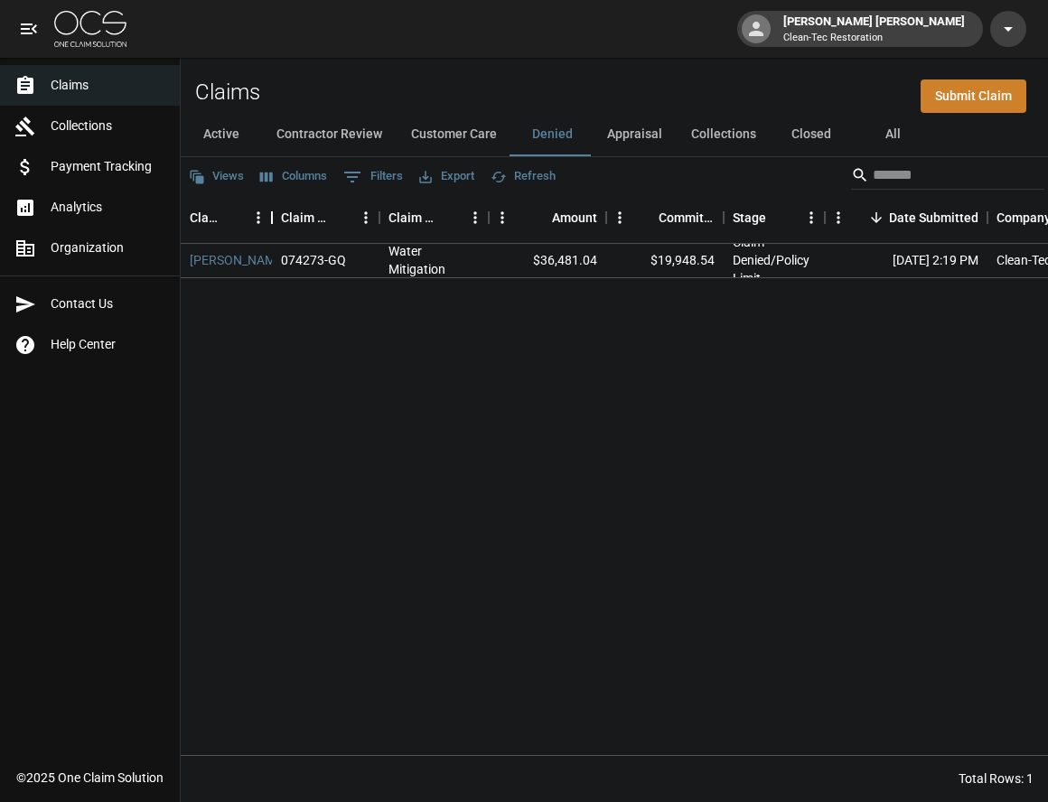
drag, startPoint x: 291, startPoint y: 212, endPoint x: 272, endPoint y: 212, distance: 19.0
click at [272, 212] on div "Claim Name" at bounding box center [272, 217] width 22 height 51
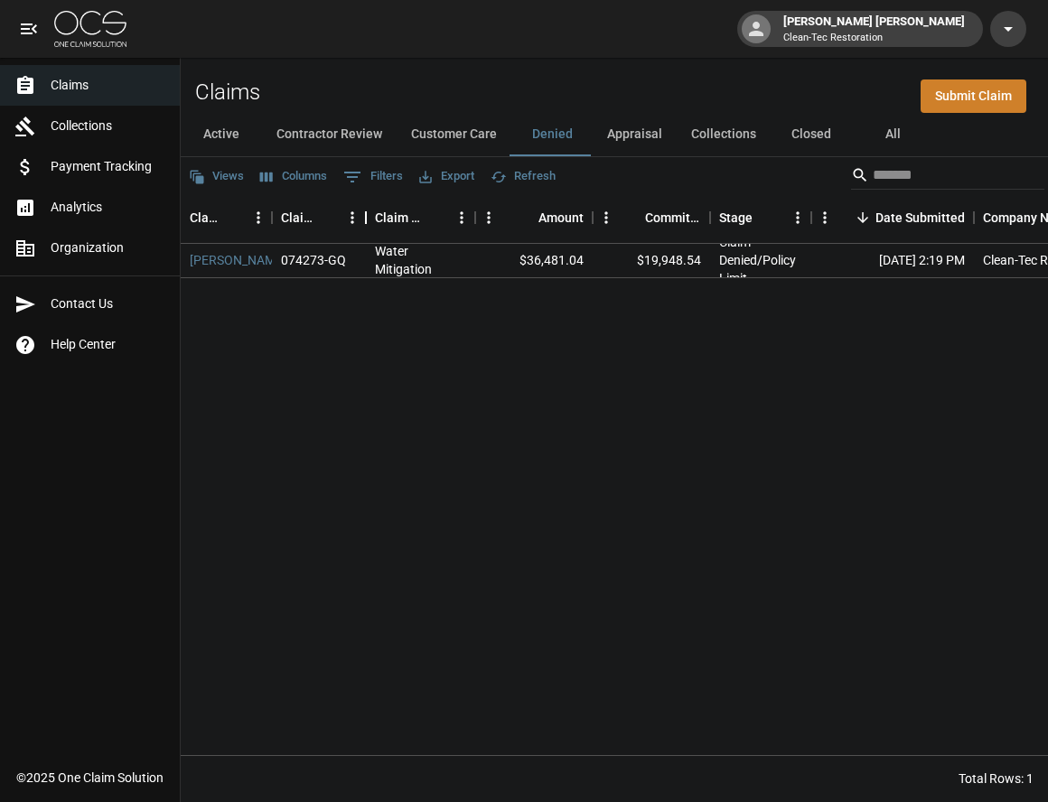
drag, startPoint x: 380, startPoint y: 220, endPoint x: 367, endPoint y: 220, distance: 13.6
click at [367, 220] on div "Claim Number" at bounding box center [366, 217] width 22 height 51
click at [472, 214] on div "Claim Type" at bounding box center [469, 217] width 22 height 51
click at [641, 135] on button "Appraisal" at bounding box center [635, 134] width 84 height 43
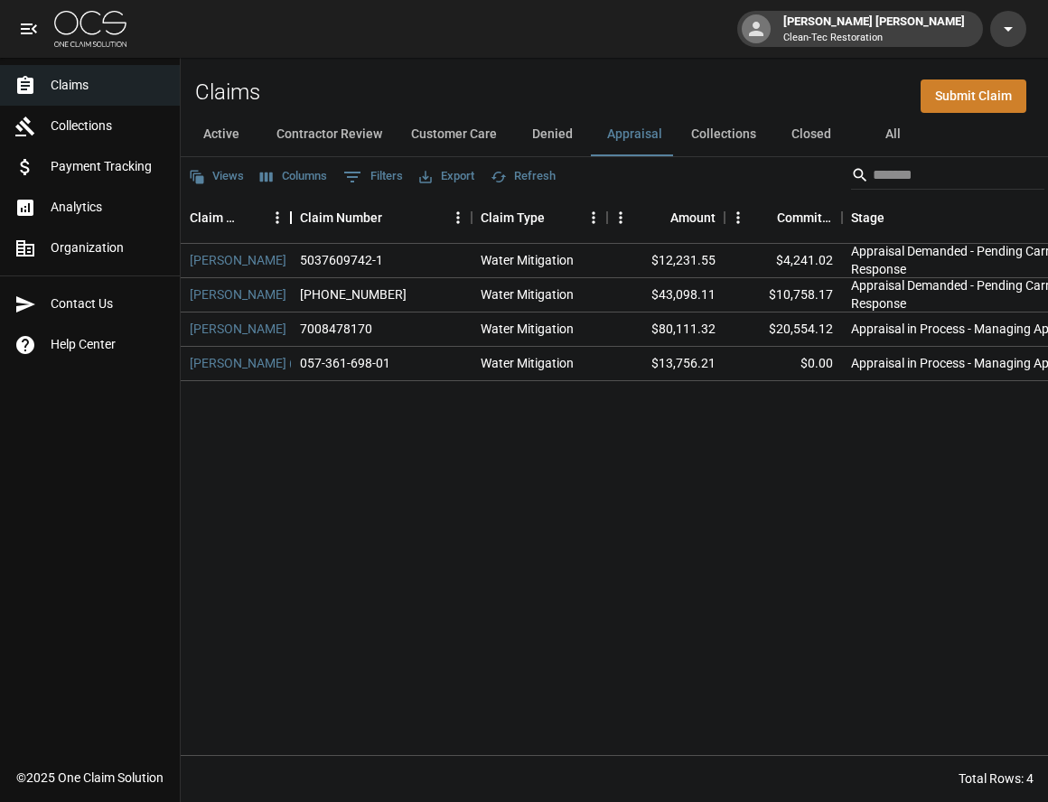
drag, startPoint x: 405, startPoint y: 215, endPoint x: 289, endPoint y: 215, distance: 115.7
click at [289, 215] on div "Claim Name" at bounding box center [291, 217] width 22 height 51
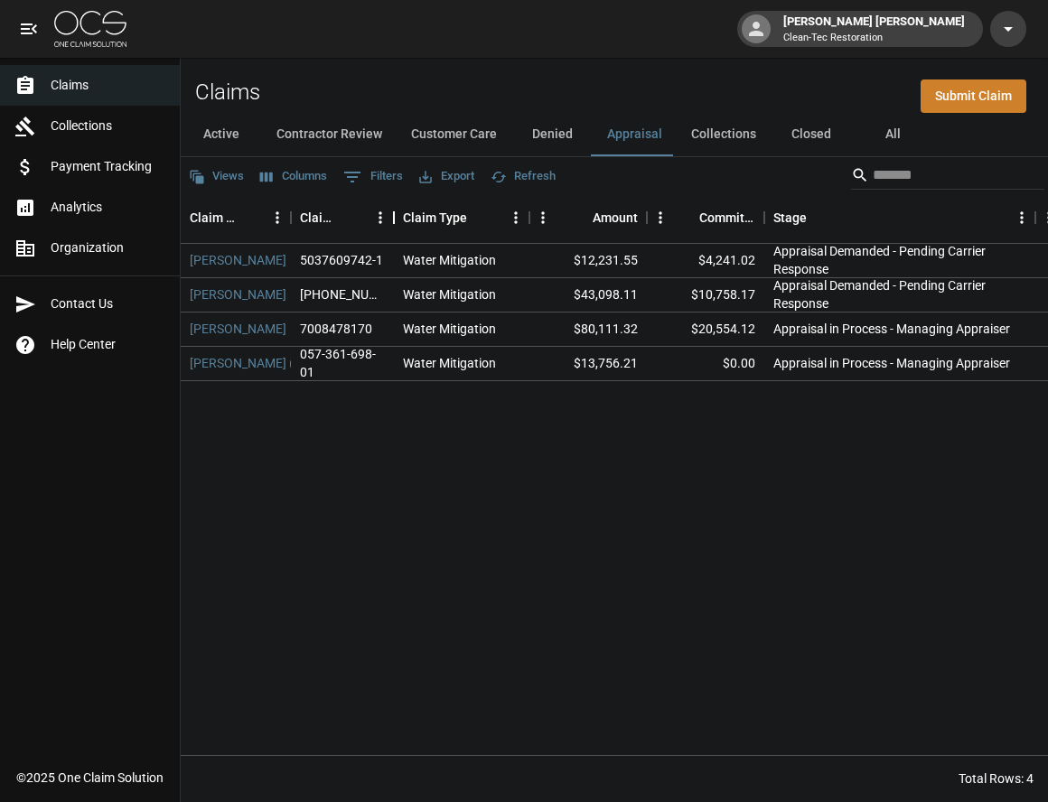
drag, startPoint x: 474, startPoint y: 219, endPoint x: 397, endPoint y: 217, distance: 77.7
click at [397, 217] on div "Claim Number" at bounding box center [394, 217] width 22 height 51
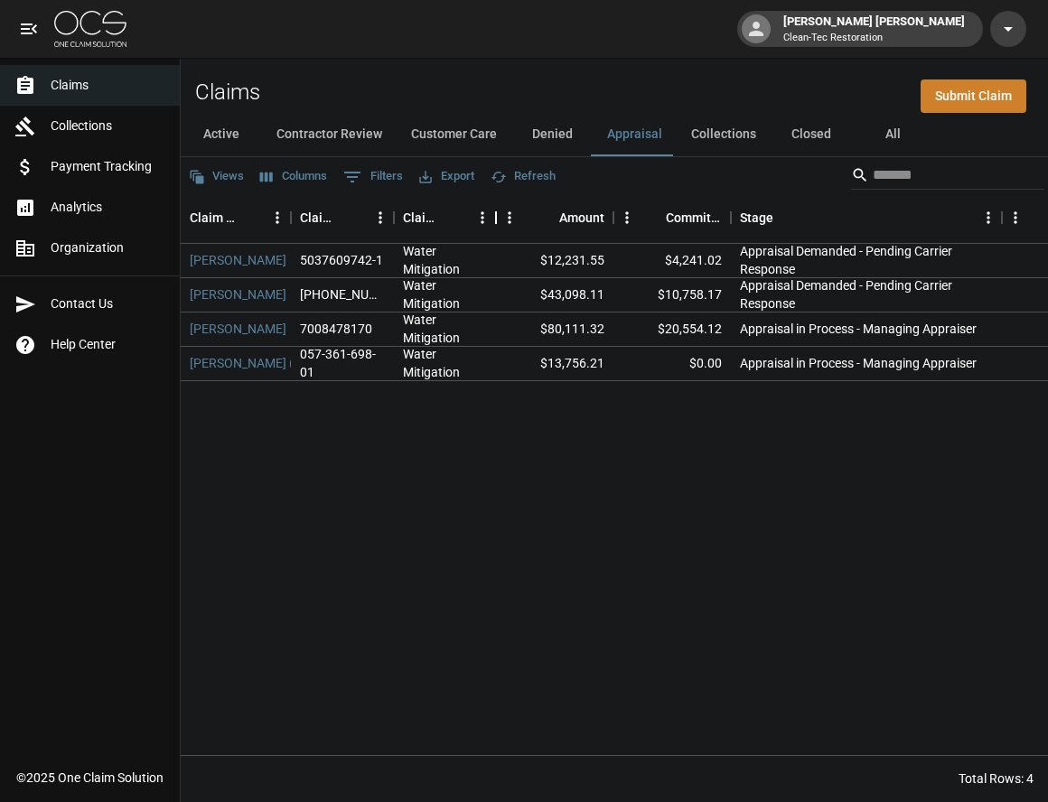
drag, startPoint x: 527, startPoint y: 218, endPoint x: 493, endPoint y: 218, distance: 33.4
click at [493, 218] on div "Claim Type" at bounding box center [496, 217] width 22 height 51
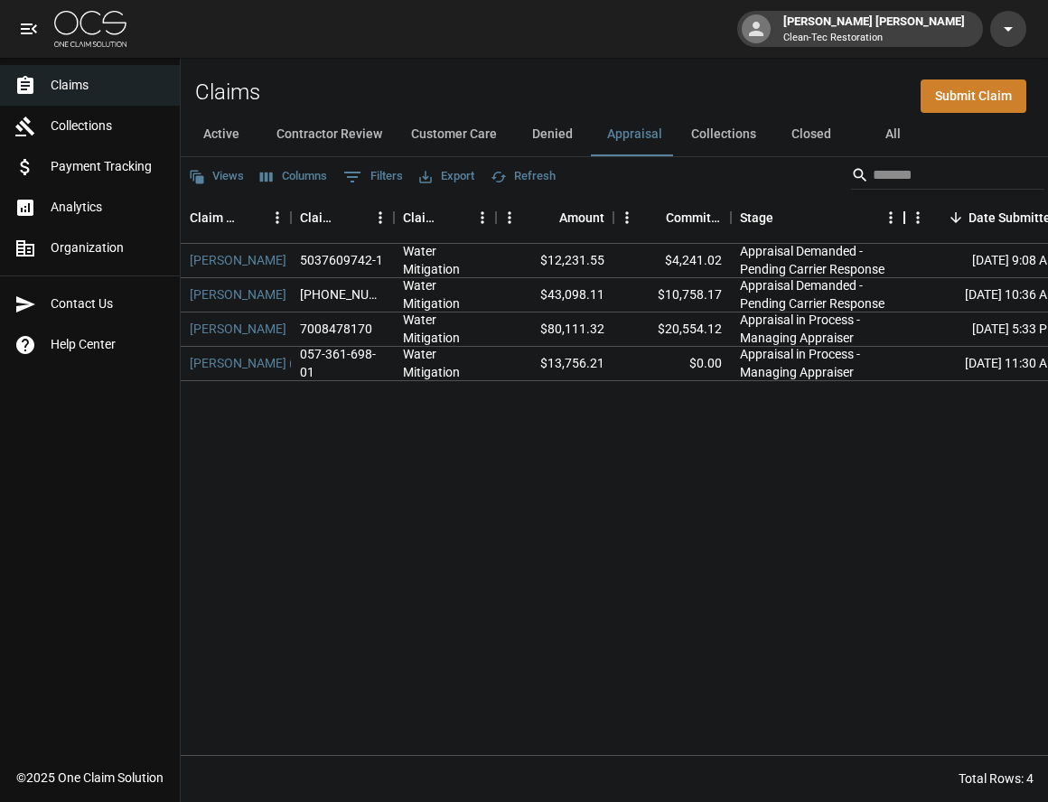
drag, startPoint x: 1002, startPoint y: 218, endPoint x: 904, endPoint y: 213, distance: 98.6
click at [904, 220] on div "Stage" at bounding box center [905, 217] width 22 height 51
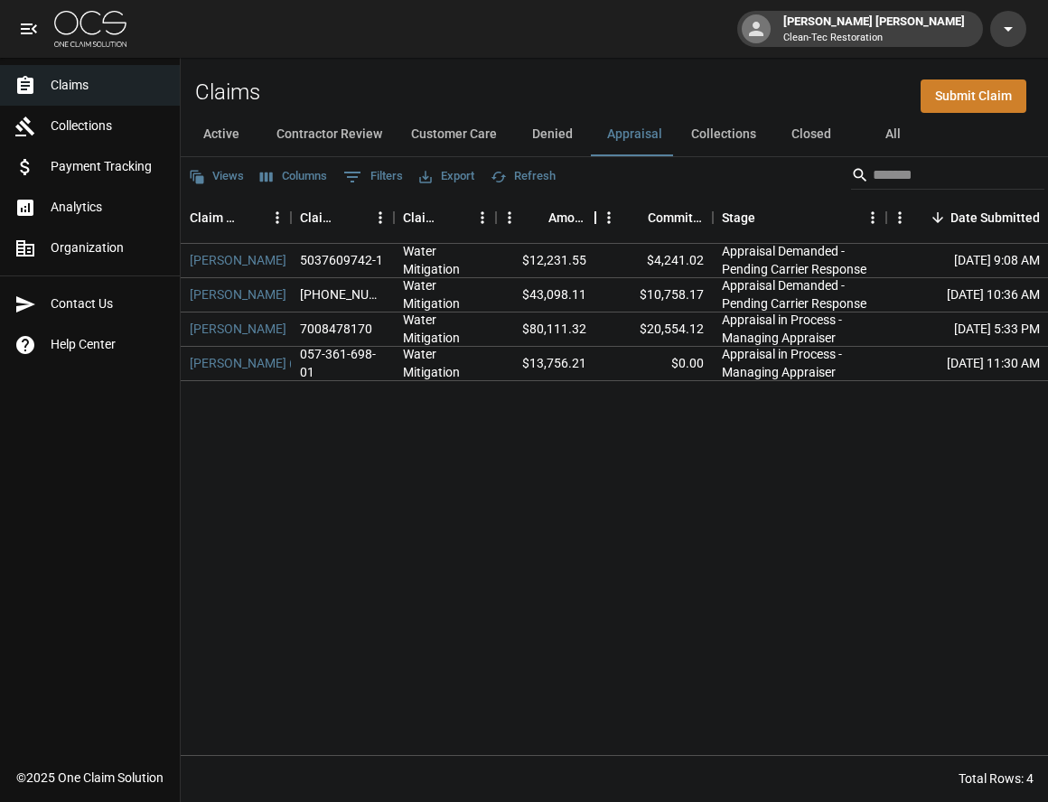
drag, startPoint x: 614, startPoint y: 214, endPoint x: 596, endPoint y: 216, distance: 18.2
click at [596, 216] on div "Amount" at bounding box center [596, 217] width 22 height 51
click at [225, 130] on button "Active" at bounding box center [221, 134] width 81 height 43
